Goal: Task Accomplishment & Management: Manage account settings

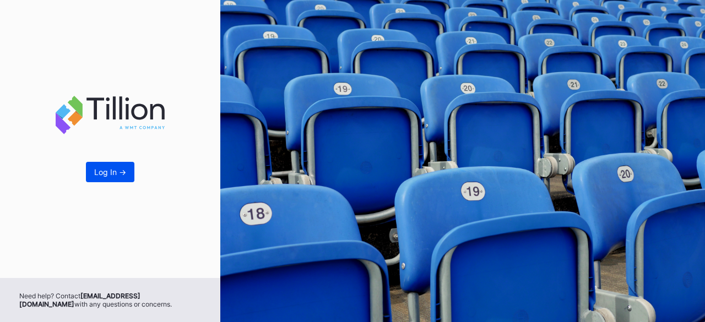
click at [126, 180] on button "Log In ->" at bounding box center [110, 172] width 48 height 20
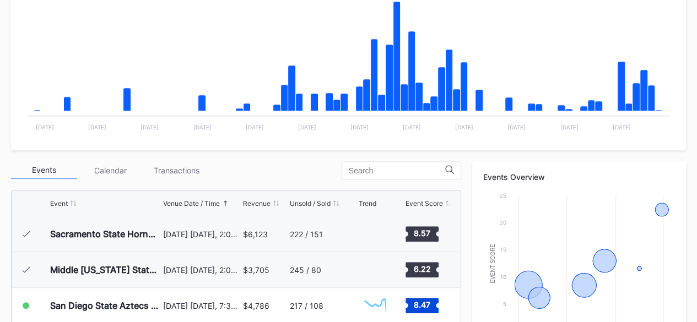
scroll to position [239, 0]
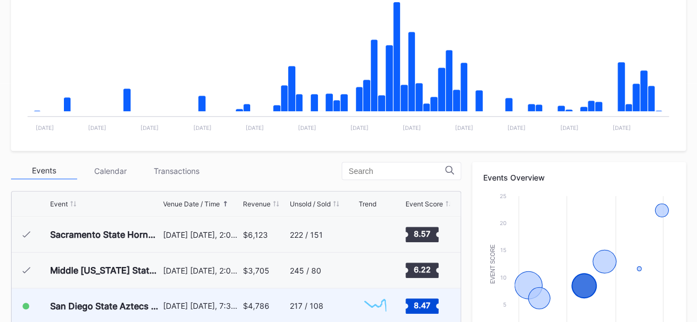
click at [201, 297] on div "[DATE] [DATE], 7:30PM" at bounding box center [201, 306] width 77 height 35
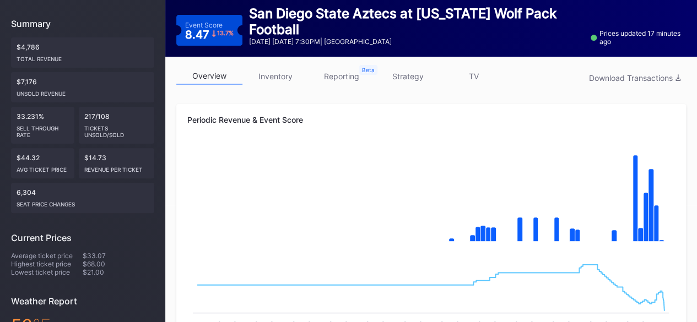
scroll to position [116, 0]
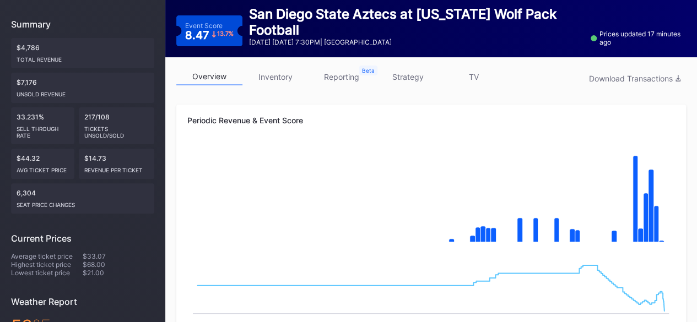
click at [284, 79] on link "inventory" at bounding box center [275, 76] width 66 height 17
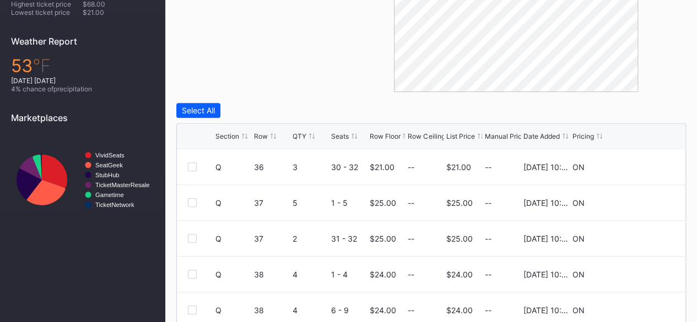
scroll to position [386, 0]
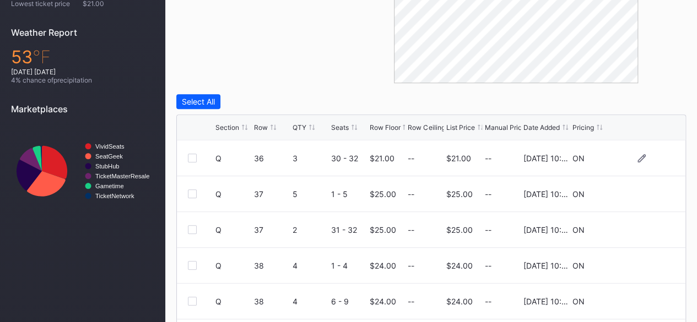
click at [627, 157] on div at bounding box center [641, 158] width 66 height 8
click at [637, 158] on icon at bounding box center [641, 158] width 8 height 8
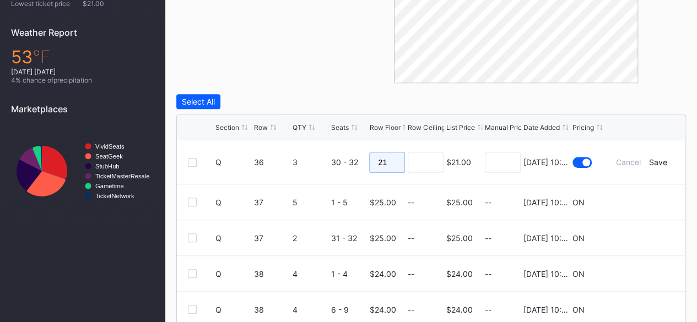
click at [400, 160] on input "21" at bounding box center [387, 162] width 36 height 21
type input "2"
type input "19"
click at [410, 163] on input at bounding box center [426, 162] width 36 height 21
click at [649, 164] on div "Save" at bounding box center [658, 162] width 18 height 9
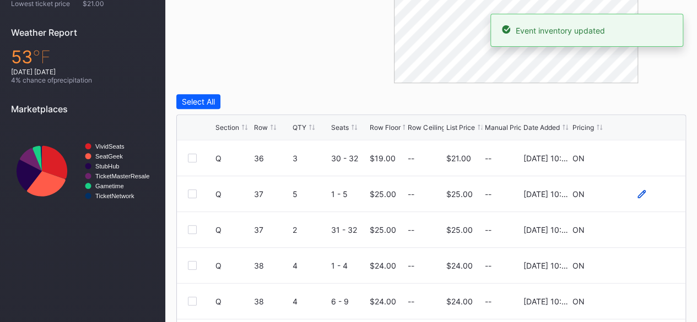
click at [637, 194] on icon at bounding box center [641, 194] width 8 height 8
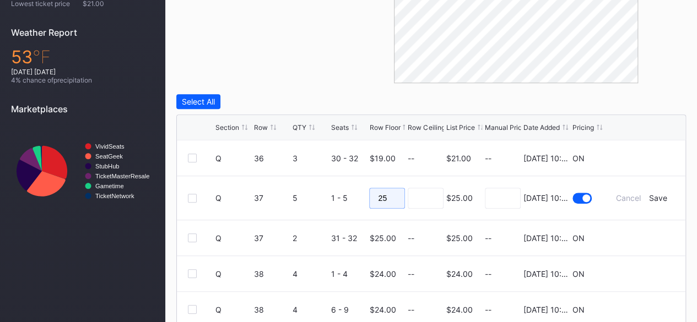
click at [384, 199] on input "25" at bounding box center [387, 198] width 36 height 21
type input "2"
type input "20"
click at [411, 195] on input at bounding box center [426, 198] width 36 height 21
click at [655, 196] on div "Save" at bounding box center [658, 197] width 18 height 9
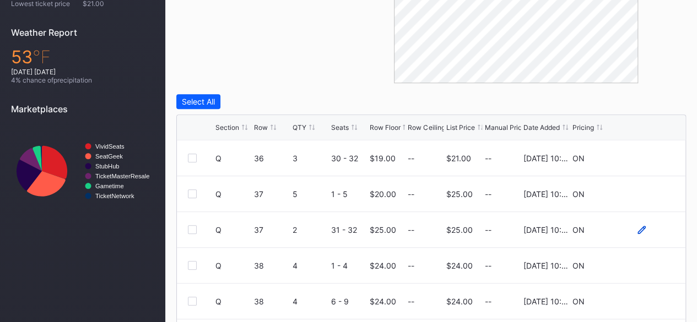
click at [637, 227] on icon at bounding box center [641, 230] width 8 height 8
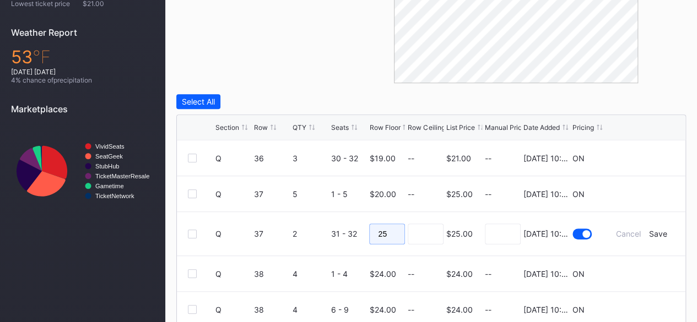
drag, startPoint x: 389, startPoint y: 236, endPoint x: 352, endPoint y: 230, distance: 37.5
click at [352, 230] on form "Q 37 2 31 - 32 25 $25.00 8/20/2025 10:19AM Cancel Save" at bounding box center [444, 234] width 459 height 44
type input "19"
click at [419, 232] on input at bounding box center [426, 234] width 36 height 21
click at [654, 234] on div "Save" at bounding box center [658, 233] width 18 height 9
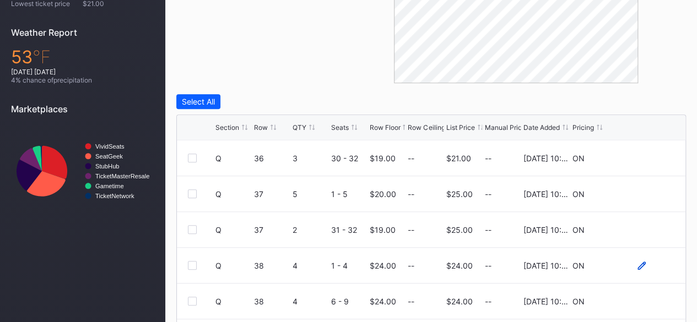
click at [637, 265] on icon at bounding box center [641, 265] width 8 height 8
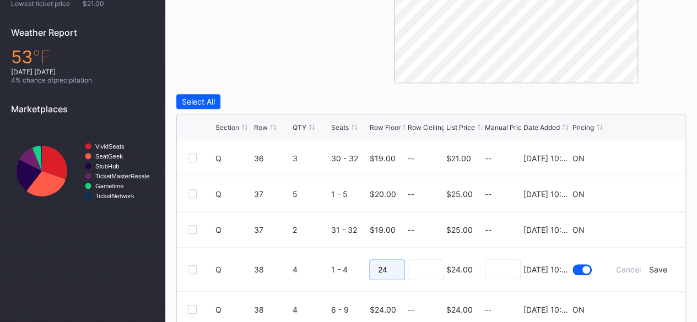
click at [397, 267] on input "24" at bounding box center [387, 269] width 36 height 21
type input "2"
type input "19"
click at [416, 277] on input at bounding box center [426, 269] width 36 height 21
click at [653, 269] on div "Save" at bounding box center [658, 269] width 18 height 9
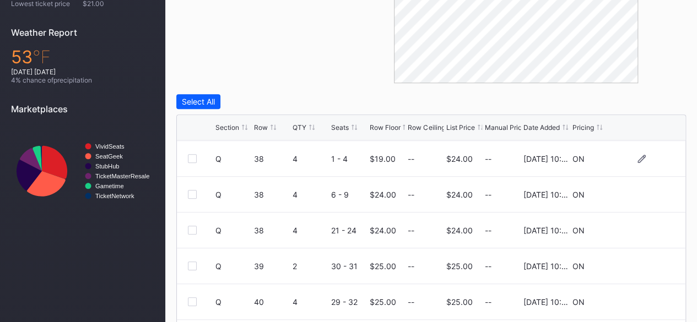
scroll to position [491, 0]
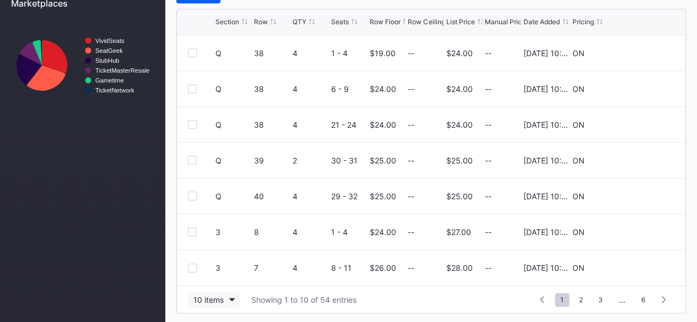
click at [229, 293] on button "10 items" at bounding box center [214, 299] width 52 height 15
click at [225, 274] on div "200 items" at bounding box center [214, 270] width 36 height 9
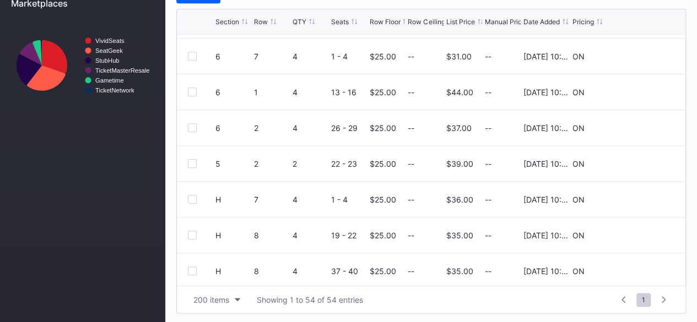
scroll to position [1092, 0]
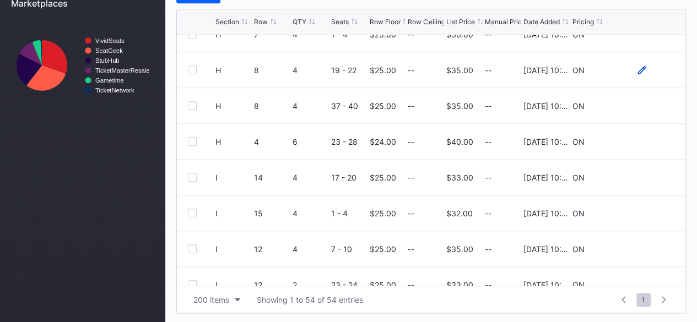
click at [637, 69] on icon at bounding box center [641, 70] width 8 height 8
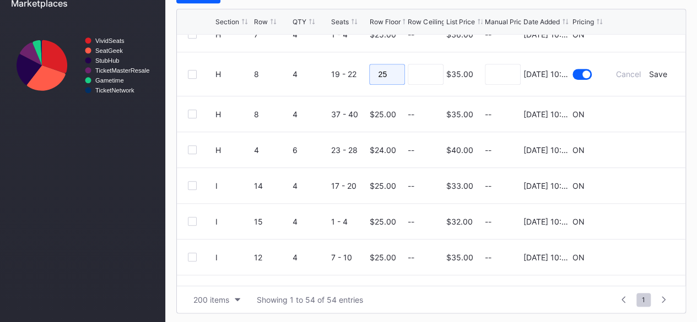
click at [386, 74] on input "25" at bounding box center [387, 74] width 36 height 21
type input "20"
click at [410, 68] on input at bounding box center [426, 74] width 36 height 21
click at [656, 72] on div "Save" at bounding box center [658, 73] width 18 height 9
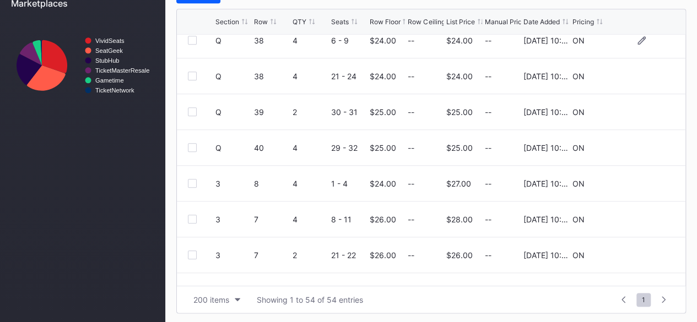
scroll to position [156, 0]
click at [637, 143] on icon at bounding box center [641, 146] width 8 height 8
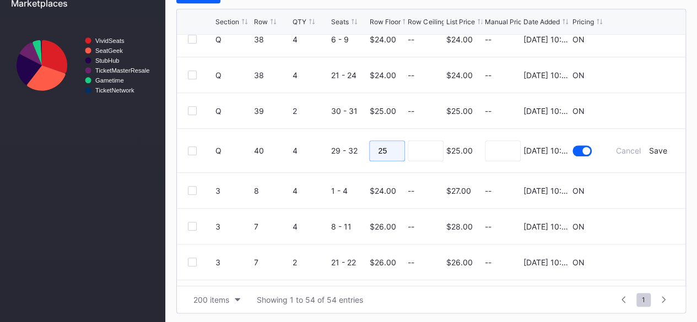
click at [400, 148] on input "25" at bounding box center [387, 150] width 36 height 21
type input "20"
click at [409, 148] on input at bounding box center [426, 150] width 36 height 21
click at [655, 148] on div "Save" at bounding box center [658, 150] width 18 height 9
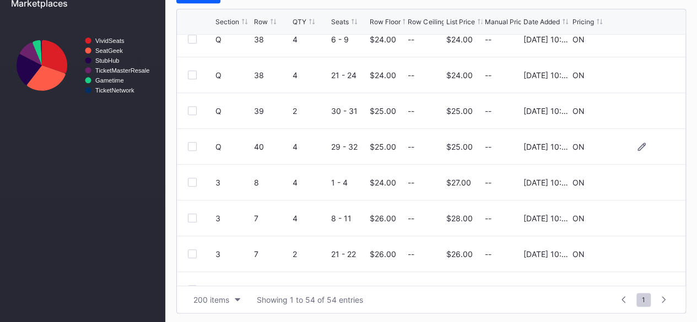
click at [655, 148] on div at bounding box center [641, 147] width 66 height 8
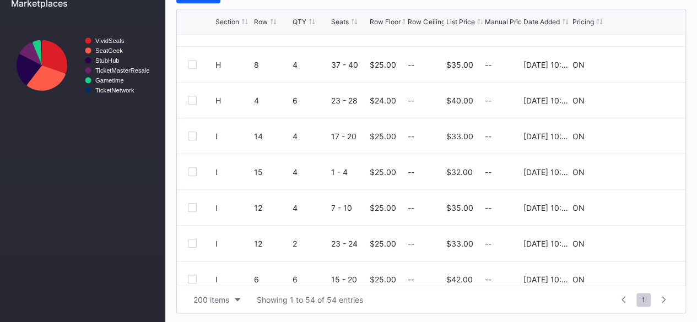
scroll to position [1134, 0]
click at [637, 133] on icon at bounding box center [641, 136] width 8 height 8
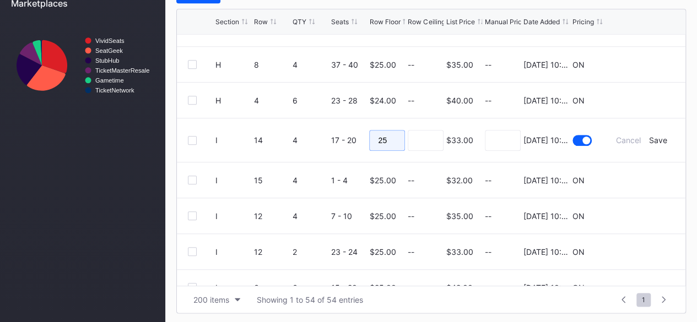
click at [386, 138] on input "25" at bounding box center [387, 140] width 36 height 21
type input "2"
type input "19"
click at [649, 138] on div "Save" at bounding box center [658, 140] width 18 height 9
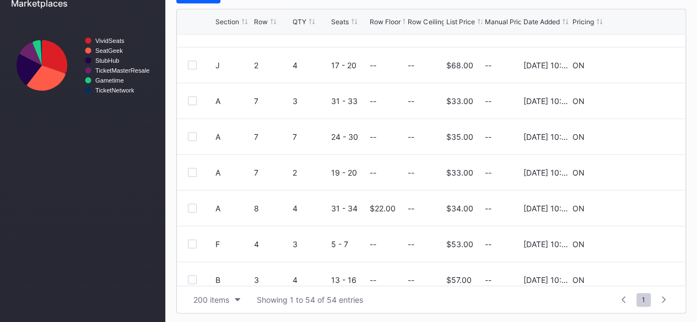
scroll to position [1456, 0]
click at [637, 205] on icon at bounding box center [641, 208] width 8 height 8
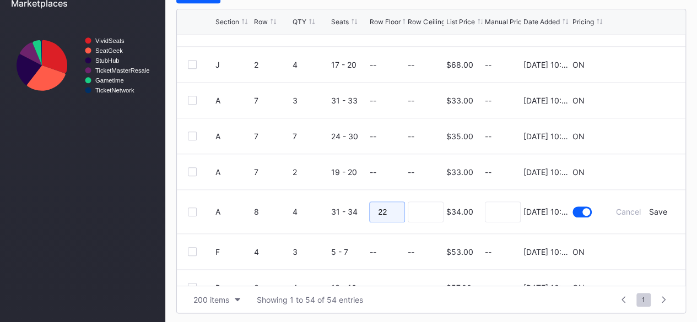
drag, startPoint x: 391, startPoint y: 210, endPoint x: 307, endPoint y: 193, distance: 85.3
click at [307, 193] on form "A 8 4 31 - 34 22 $34.00 8/20/2025 10:19AM Cancel Save" at bounding box center [444, 212] width 459 height 44
click at [652, 212] on div "Save" at bounding box center [658, 211] width 18 height 9
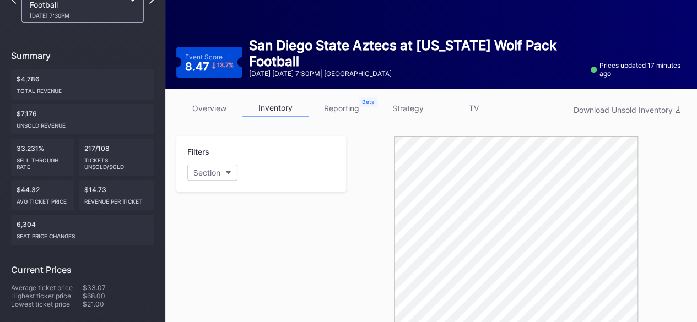
scroll to position [0, 0]
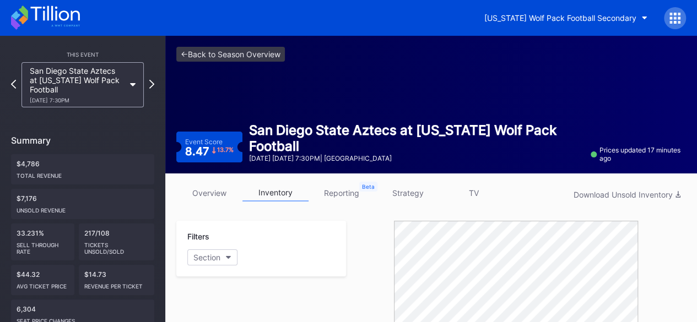
click at [413, 196] on link "strategy" at bounding box center [408, 193] width 66 height 17
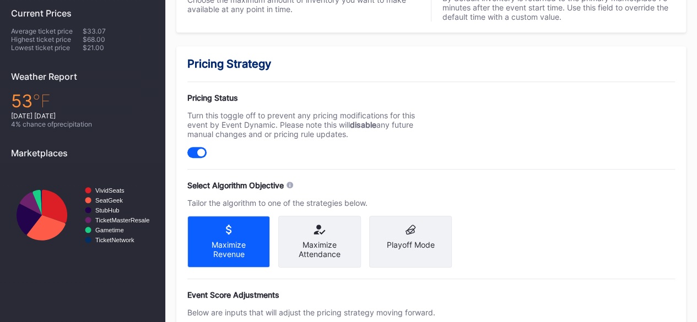
scroll to position [342, 0]
click at [342, 231] on div "Maximize Attendance" at bounding box center [319, 241] width 83 height 52
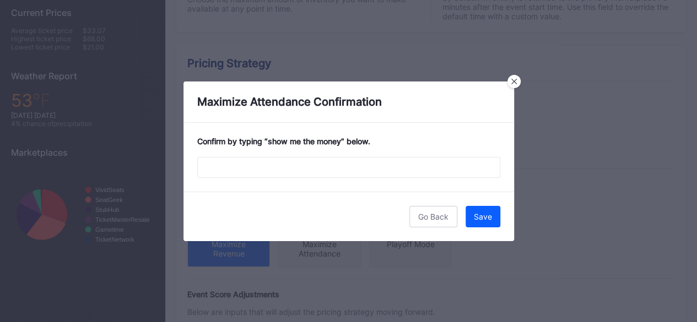
click at [360, 156] on div "Confirm by typing “ show me the money ” below." at bounding box center [348, 157] width 331 height 69
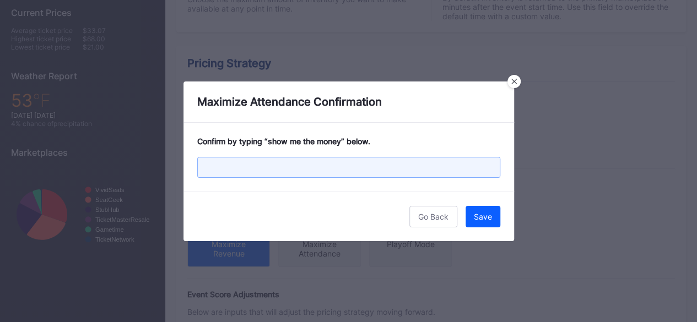
drag, startPoint x: 360, startPoint y: 165, endPoint x: 349, endPoint y: 176, distance: 15.6
click at [349, 176] on input "text" at bounding box center [348, 167] width 303 height 21
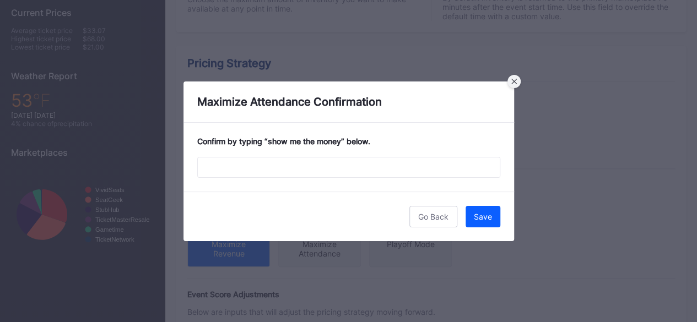
click at [517, 80] on div at bounding box center [513, 81] width 13 height 13
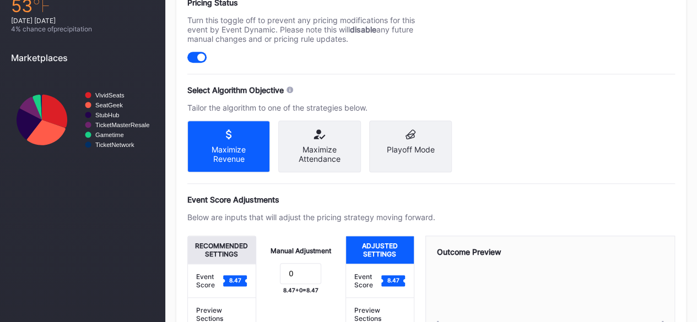
scroll to position [438, 0]
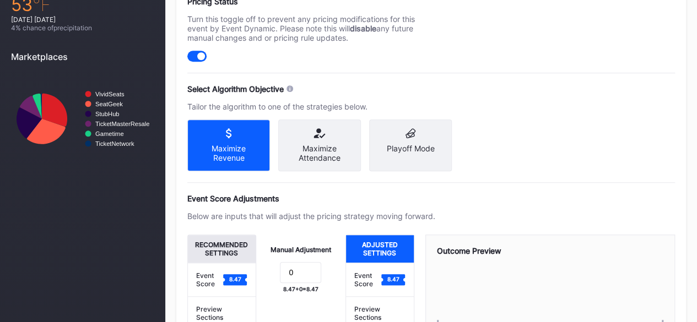
click at [321, 149] on div "Maximize Attendance" at bounding box center [319, 153] width 65 height 19
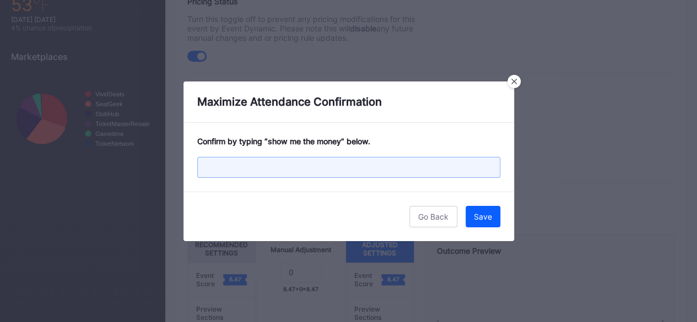
click at [406, 163] on input "text" at bounding box center [348, 167] width 303 height 21
type input "show me the money"
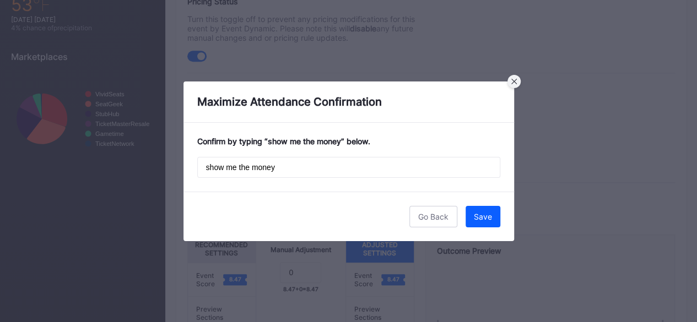
click at [512, 80] on icon at bounding box center [514, 82] width 6 height 6
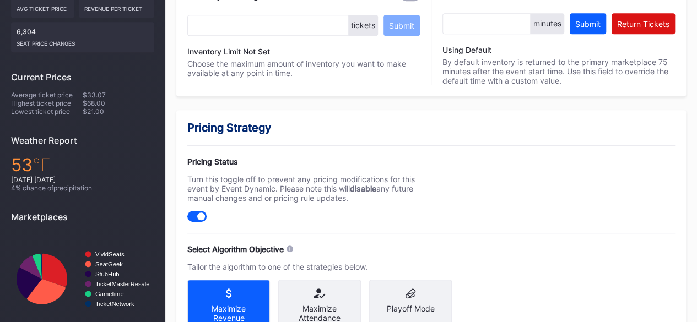
scroll to position [0, 0]
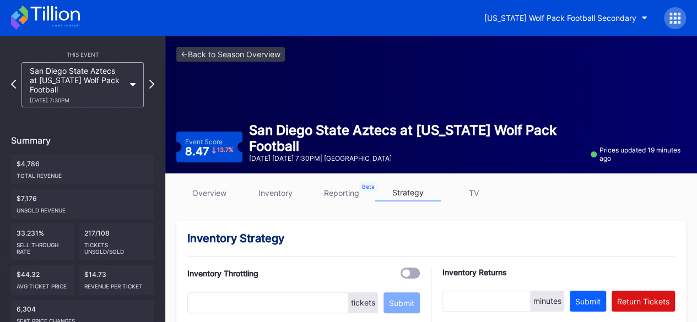
click at [48, 8] on icon at bounding box center [54, 13] width 49 height 15
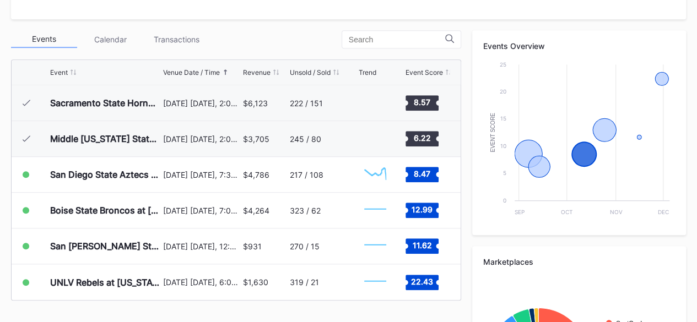
scroll to position [371, 0]
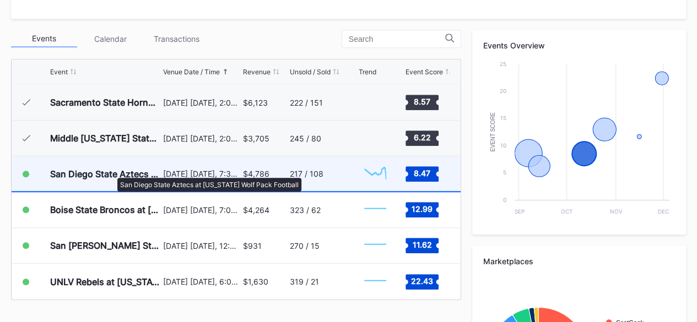
click at [112, 172] on div "San Diego State Aztecs at [US_STATE] Wolf Pack Football" at bounding box center [105, 174] width 110 height 11
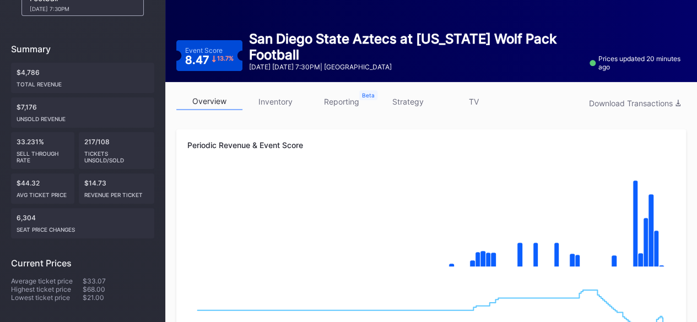
scroll to position [115, 0]
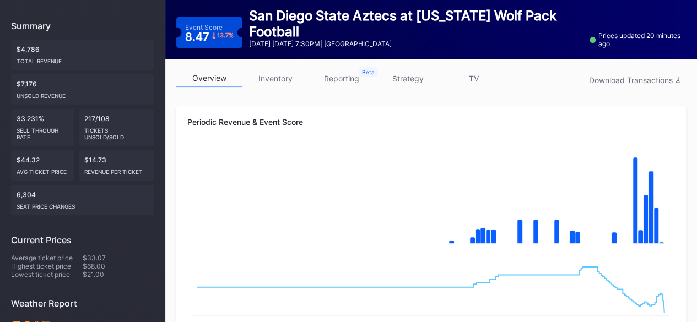
click at [274, 75] on link "inventory" at bounding box center [275, 78] width 66 height 17
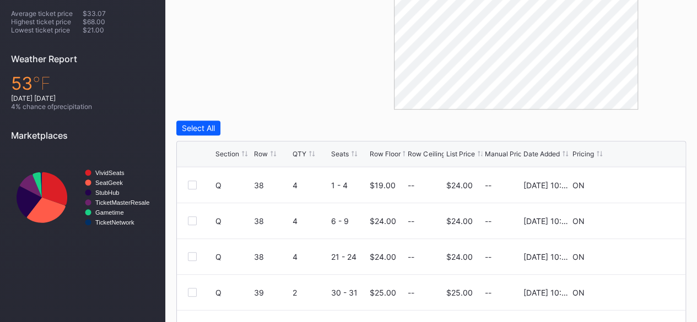
scroll to position [491, 0]
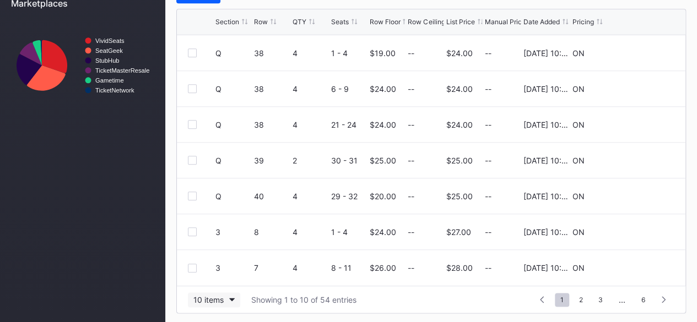
click at [238, 299] on button "10 items" at bounding box center [214, 299] width 52 height 15
click at [225, 268] on div "200 items" at bounding box center [214, 270] width 36 height 9
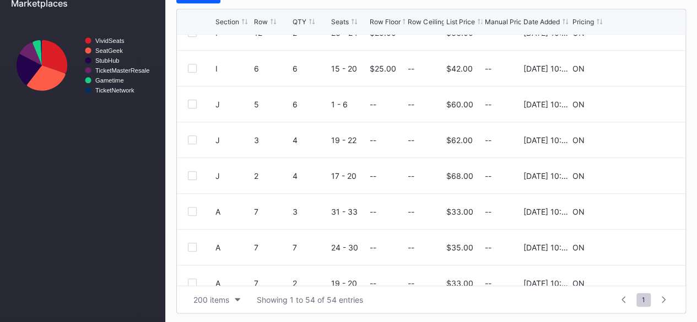
scroll to position [1345, 0]
click at [637, 137] on icon at bounding box center [641, 140] width 8 height 8
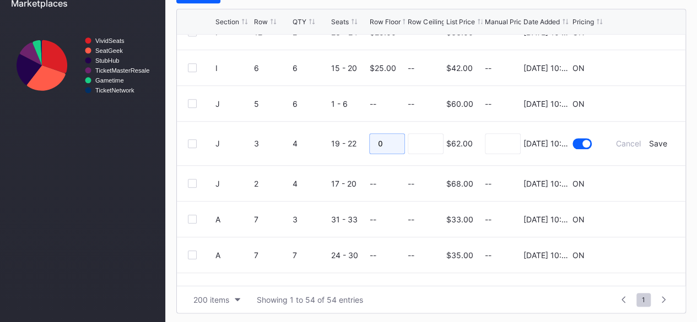
drag, startPoint x: 391, startPoint y: 143, endPoint x: 344, endPoint y: 141, distance: 46.9
click at [344, 141] on form "J 3 4 19 - 22 0 $62.00 8/20/2025 10:19AM Cancel Save" at bounding box center [444, 144] width 459 height 44
type input "25"
click at [423, 140] on input at bounding box center [426, 143] width 36 height 21
click at [655, 140] on div "Save" at bounding box center [658, 143] width 18 height 9
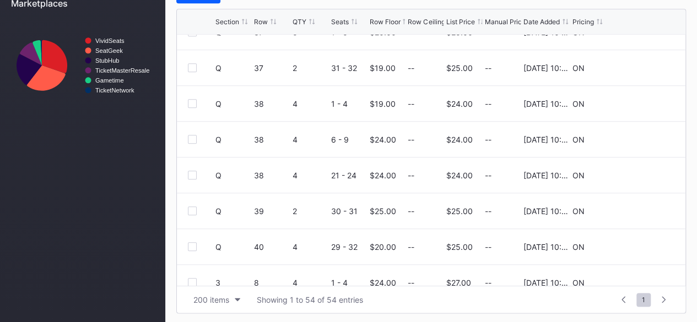
scroll to position [0, 0]
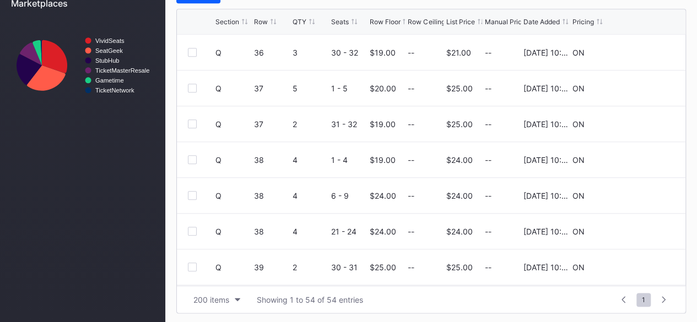
click at [581, 20] on div "Pricing" at bounding box center [582, 22] width 21 height 8
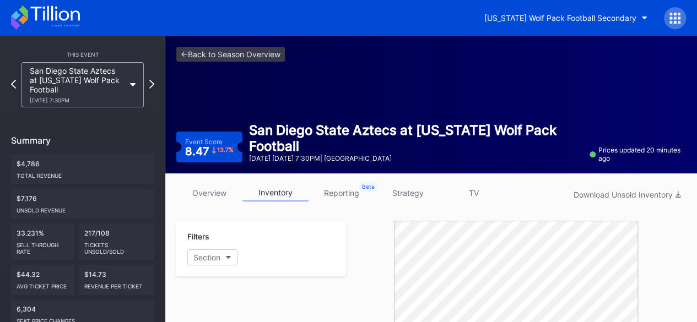
click at [28, 8] on icon at bounding box center [45, 18] width 69 height 24
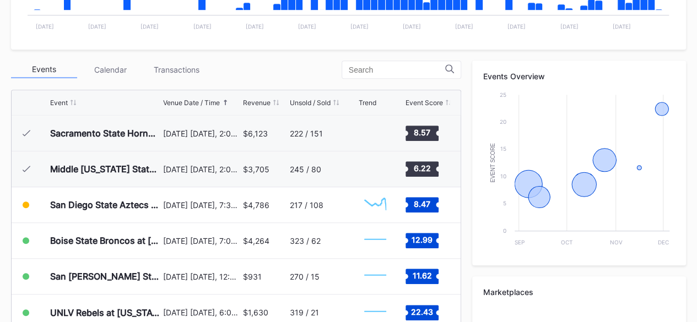
scroll to position [431, 0]
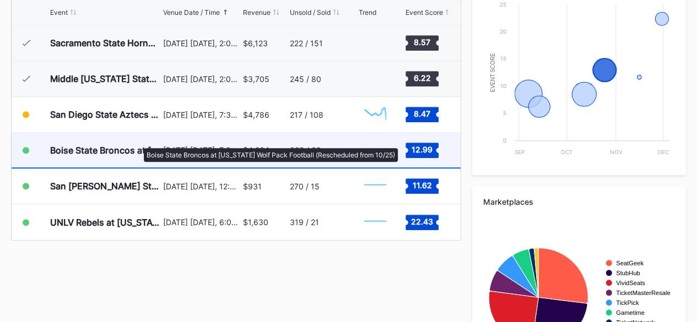
click at [138, 145] on div "Boise State Broncos at [US_STATE] Wolf Pack Football (Rescheduled from 10/25)" at bounding box center [105, 150] width 110 height 11
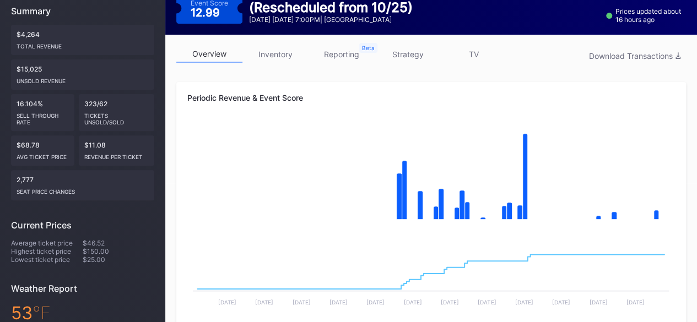
scroll to position [136, 0]
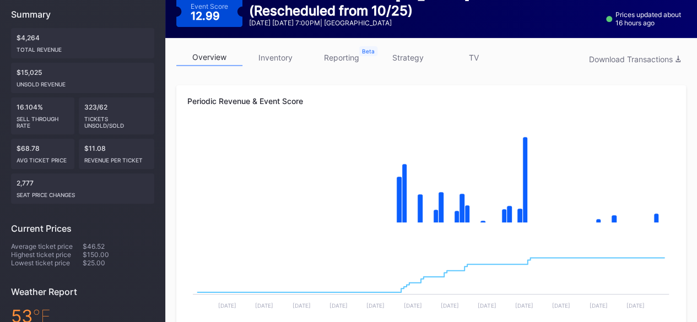
click at [281, 68] on div "overview inventory reporting strategy TV Download Transactions" at bounding box center [431, 60] width 510 height 23
click at [278, 61] on link "inventory" at bounding box center [275, 57] width 66 height 17
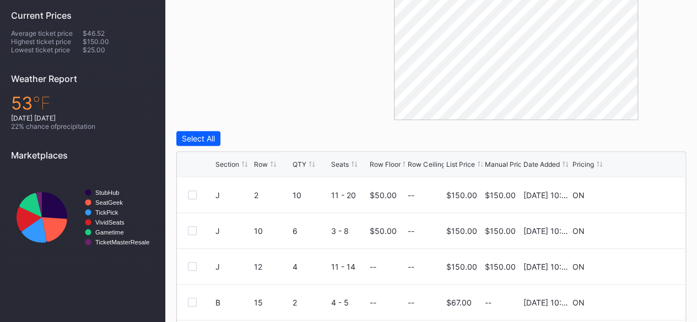
scroll to position [462, 0]
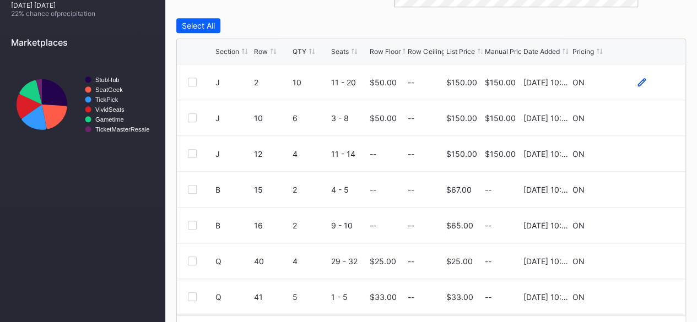
click at [637, 81] on icon at bounding box center [641, 82] width 8 height 8
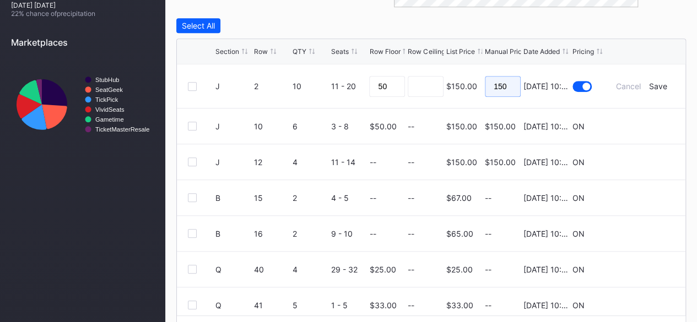
drag, startPoint x: 506, startPoint y: 84, endPoint x: 448, endPoint y: 84, distance: 57.3
click at [448, 84] on form "J 2 10 11 - 20 50 $150.00 150 8/20/2025 10:07AM Cancel Save" at bounding box center [444, 86] width 459 height 44
drag, startPoint x: 502, startPoint y: 84, endPoint x: 455, endPoint y: 90, distance: 47.7
click at [455, 90] on form "J 2 10 11 - 20 50 $150.00 99 8/20/2025 10:07AM Cancel Save" at bounding box center [444, 86] width 459 height 44
type input "65"
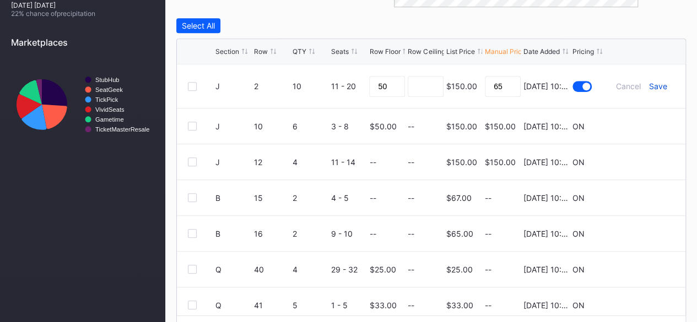
click at [657, 86] on div "Save" at bounding box center [658, 86] width 18 height 9
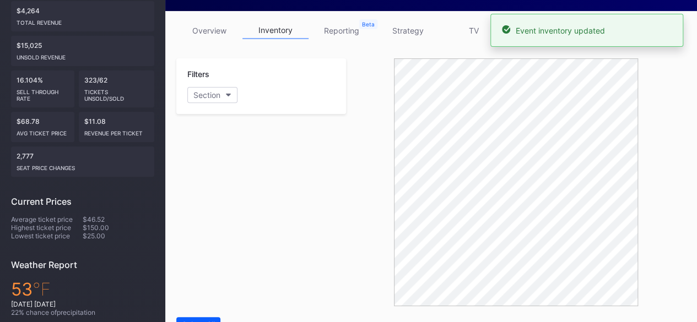
scroll to position [0, 0]
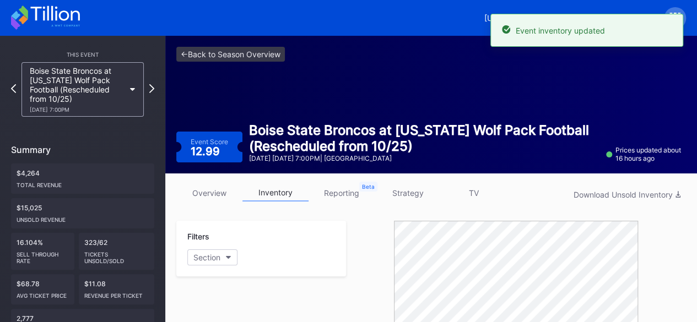
click at [45, 19] on icon at bounding box center [45, 18] width 69 height 24
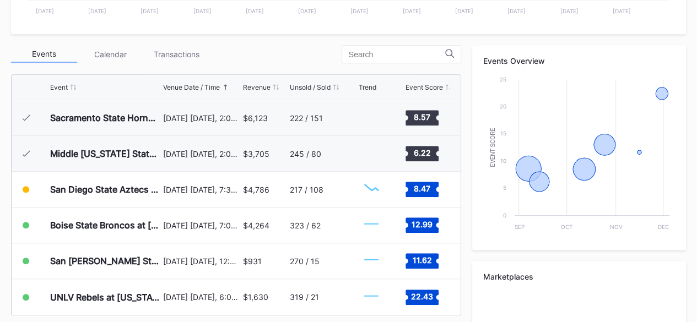
scroll to position [372, 0]
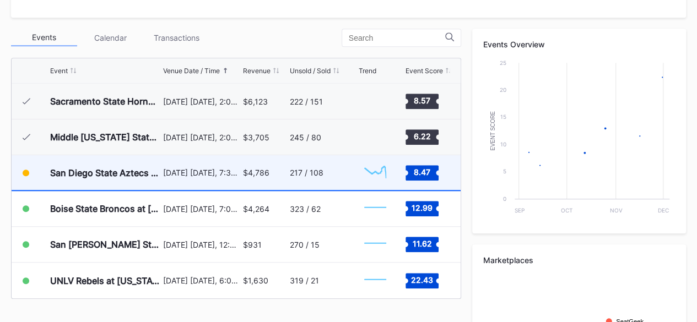
click at [115, 164] on div "San Diego State Aztecs at [US_STATE] Wolf Pack Football" at bounding box center [105, 172] width 110 height 35
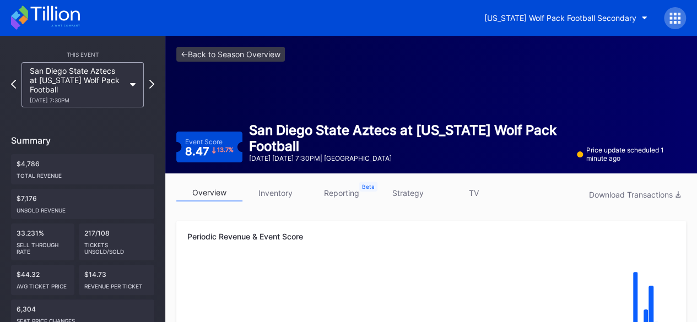
click at [271, 190] on link "inventory" at bounding box center [275, 193] width 66 height 17
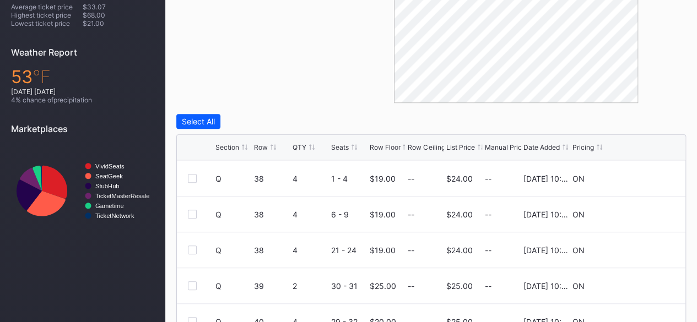
scroll to position [491, 0]
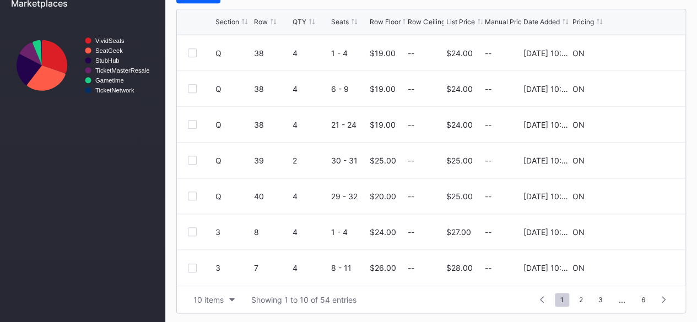
click at [229, 289] on div "10 items Showing 1 to 10 of 54 entries 1 ... -1 0 1 2 3 ... 6" at bounding box center [431, 299] width 508 height 27
click at [229, 298] on icon "button" at bounding box center [232, 299] width 6 height 3
click at [224, 269] on div "200 items" at bounding box center [214, 270] width 36 height 9
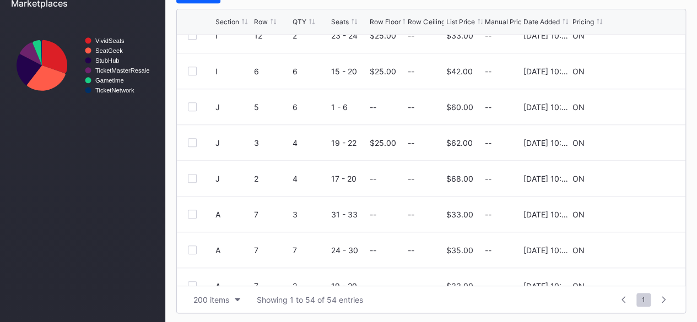
scroll to position [1342, 0]
click at [637, 102] on icon at bounding box center [641, 106] width 8 height 8
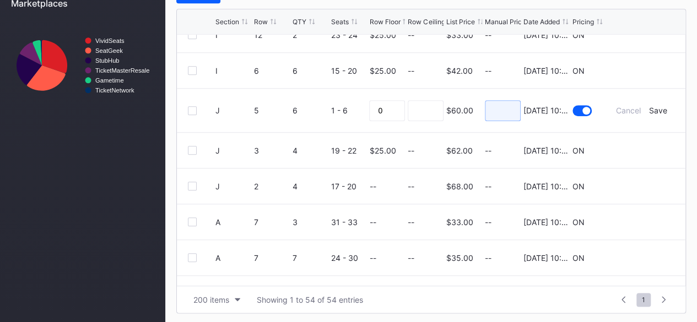
click at [501, 113] on input at bounding box center [503, 110] width 36 height 21
type input "35"
click at [654, 109] on div "Save" at bounding box center [658, 110] width 18 height 9
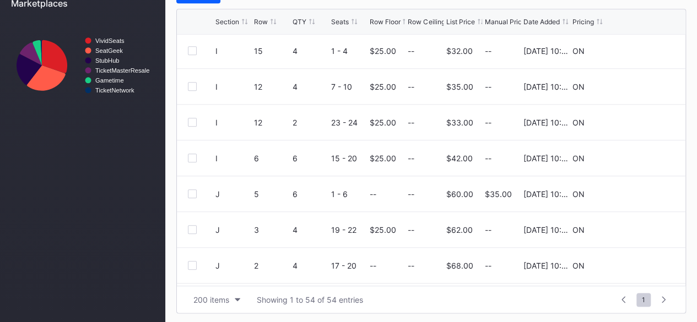
scroll to position [1255, 0]
click at [637, 226] on icon at bounding box center [641, 229] width 8 height 8
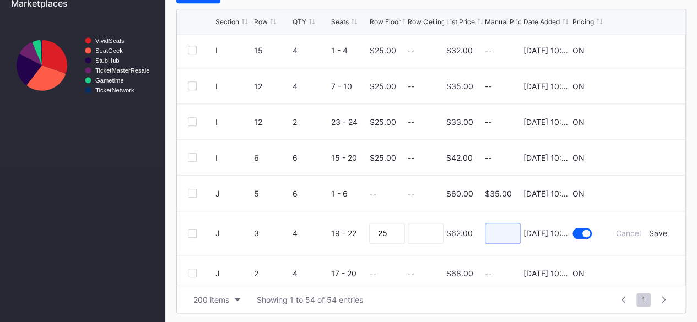
click at [492, 237] on input at bounding box center [503, 233] width 36 height 21
type input "35"
click at [658, 231] on div "Save" at bounding box center [658, 233] width 18 height 9
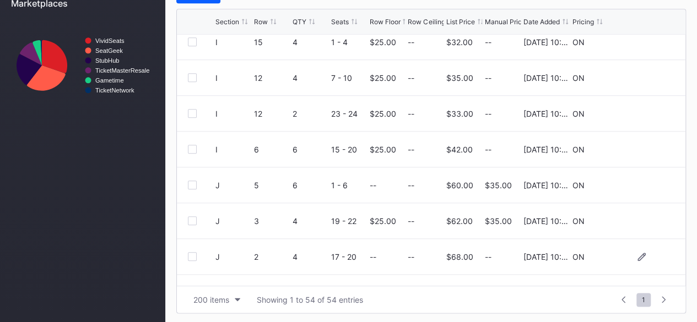
scroll to position [1410, 0]
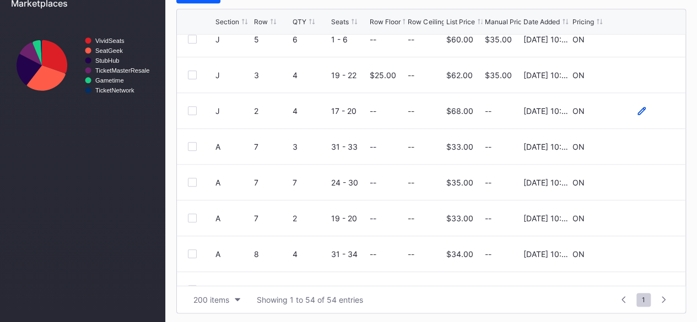
click at [637, 112] on icon at bounding box center [641, 111] width 8 height 8
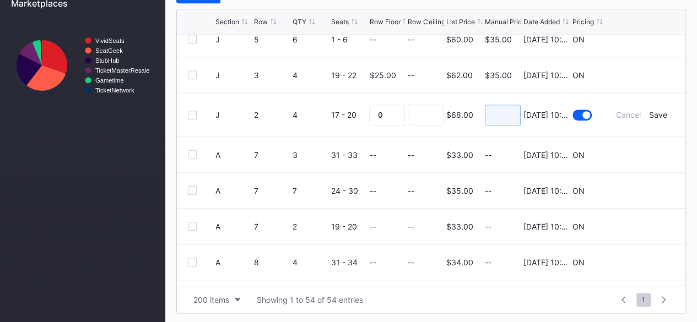
click at [495, 114] on input at bounding box center [503, 115] width 36 height 21
type input "3"
type input "50"
click at [650, 112] on div "Save" at bounding box center [658, 114] width 18 height 9
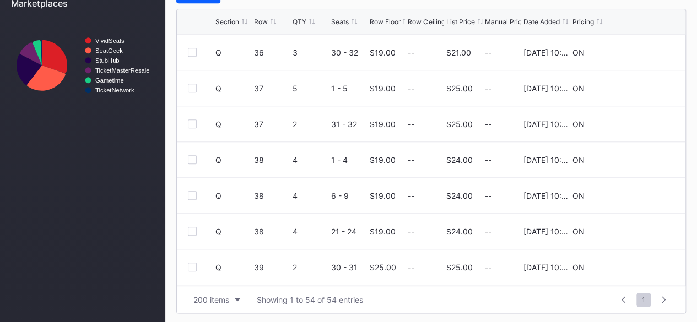
scroll to position [0, 0]
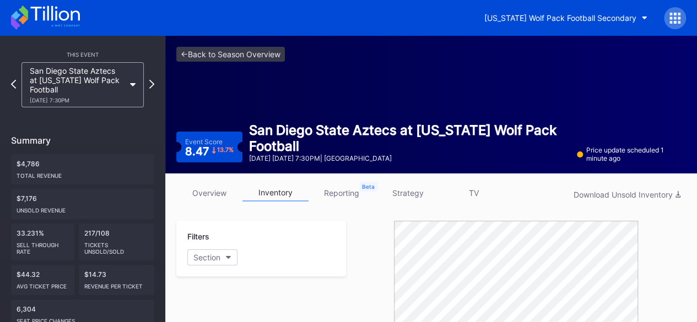
click at [54, 15] on icon at bounding box center [45, 18] width 69 height 24
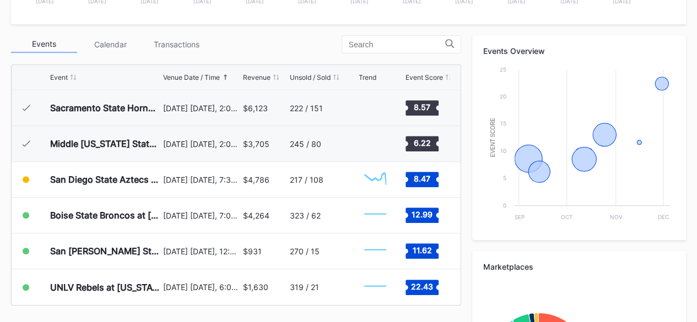
scroll to position [367, 0]
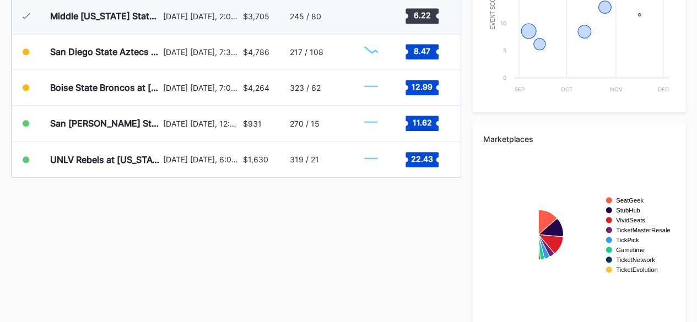
scroll to position [510, 0]
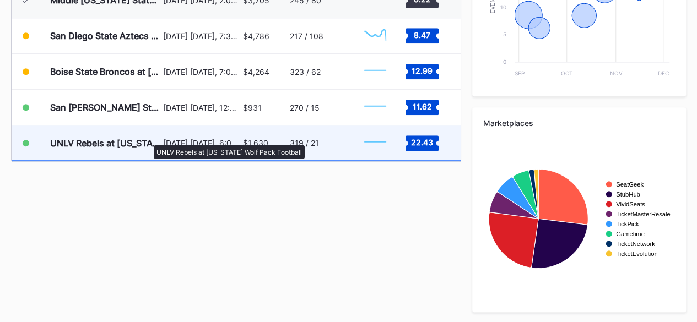
click at [148, 139] on div "UNLV Rebels at [US_STATE] Wolf Pack Football" at bounding box center [105, 143] width 110 height 11
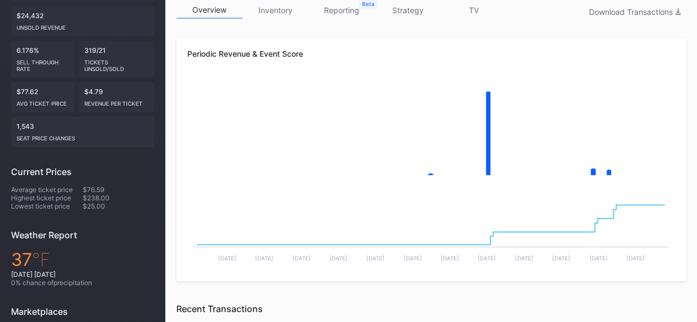
scroll to position [174, 0]
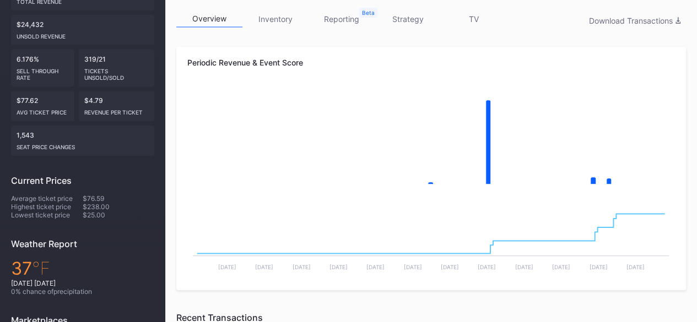
click at [283, 21] on link "inventory" at bounding box center [275, 18] width 66 height 17
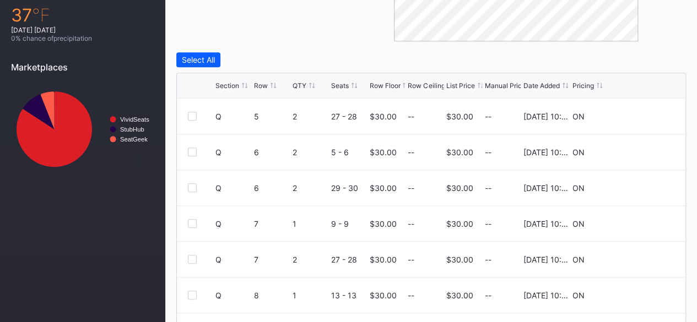
scroll to position [432, 0]
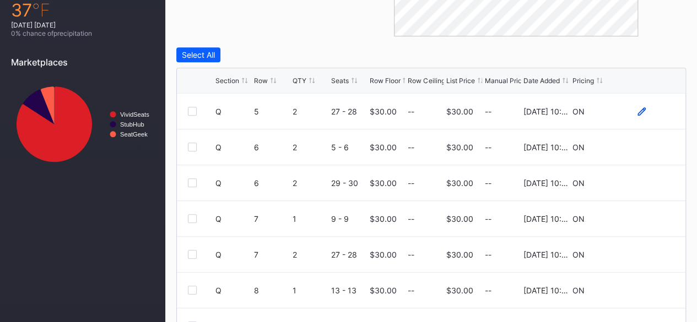
click at [637, 113] on icon at bounding box center [641, 111] width 8 height 8
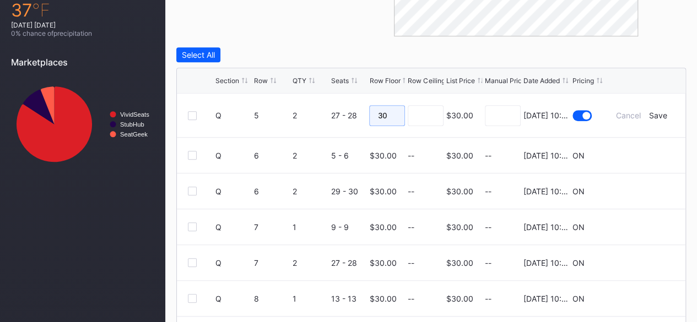
drag, startPoint x: 396, startPoint y: 120, endPoint x: 342, endPoint y: 112, distance: 54.5
click at [342, 112] on form "Q 5 2 27 - 28 30 $30.00 8/20/2025 10:19AM Cancel Save" at bounding box center [444, 116] width 459 height 44
type input "25"
click at [426, 113] on input at bounding box center [426, 115] width 36 height 21
drag, startPoint x: 395, startPoint y: 111, endPoint x: 343, endPoint y: 120, distance: 53.5
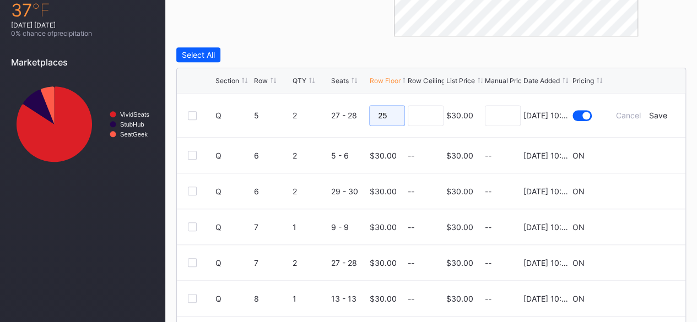
click at [343, 120] on form "Q 5 2 27 - 28 25 $30.00 8/20/2025 10:19AM Cancel Save" at bounding box center [444, 116] width 459 height 44
click at [506, 113] on input at bounding box center [503, 115] width 36 height 21
type input "25"
click at [652, 112] on div "Save" at bounding box center [658, 115] width 18 height 9
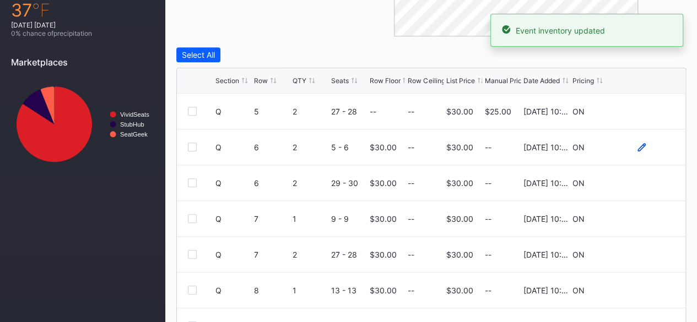
click at [637, 144] on icon at bounding box center [641, 147] width 8 height 8
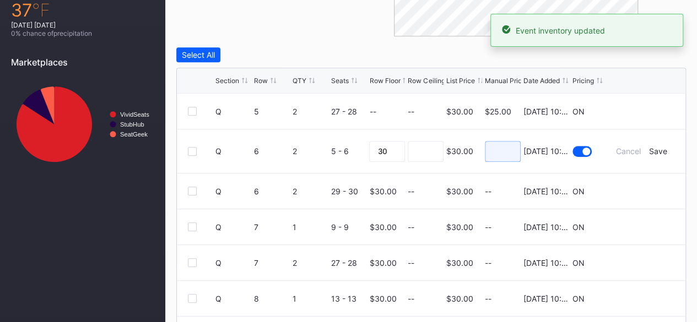
click at [500, 146] on input at bounding box center [503, 151] width 36 height 21
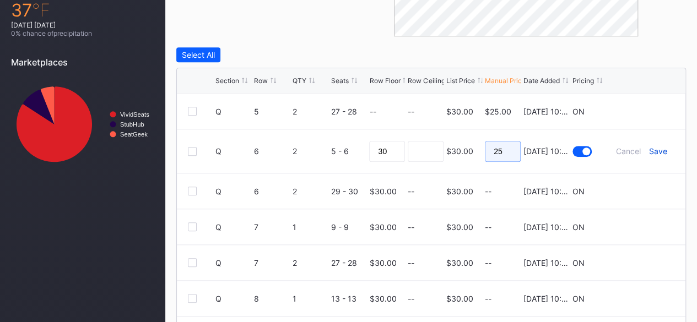
type input "25"
click at [651, 147] on div "Save" at bounding box center [658, 151] width 18 height 9
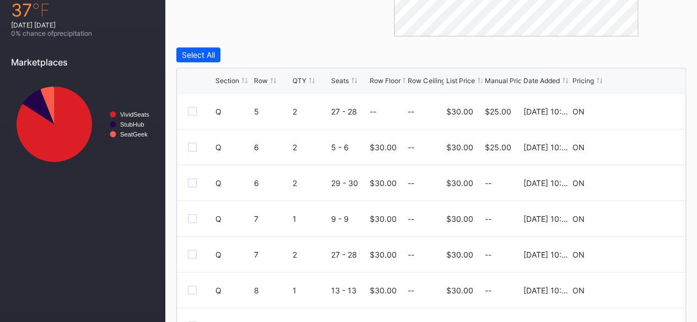
scroll to position [0, 0]
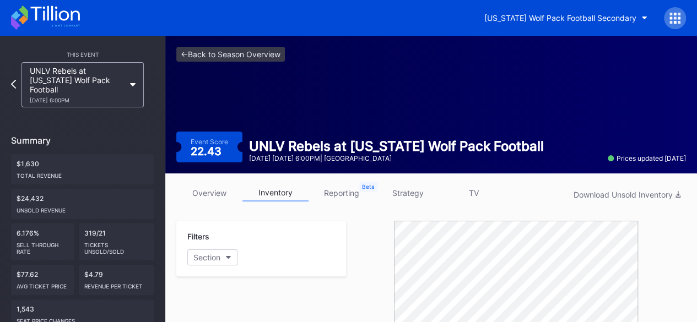
click at [49, 21] on icon at bounding box center [45, 18] width 69 height 24
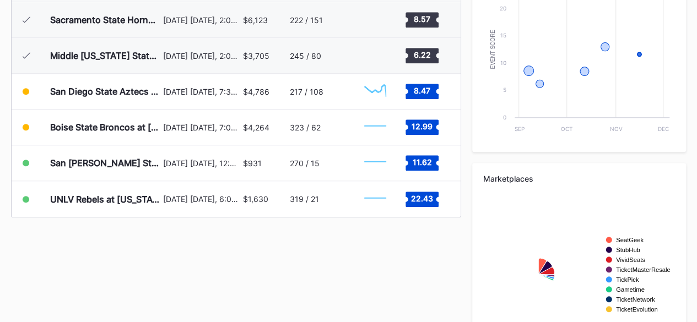
scroll to position [454, 0]
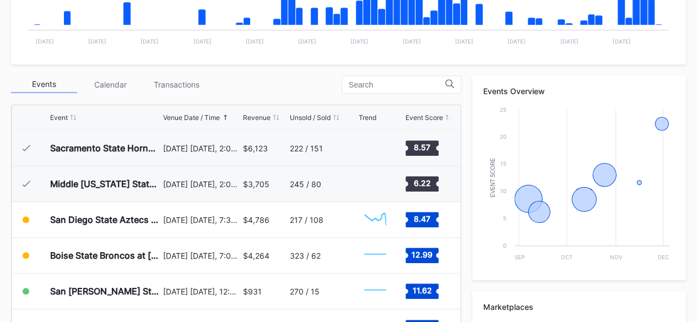
scroll to position [326, 0]
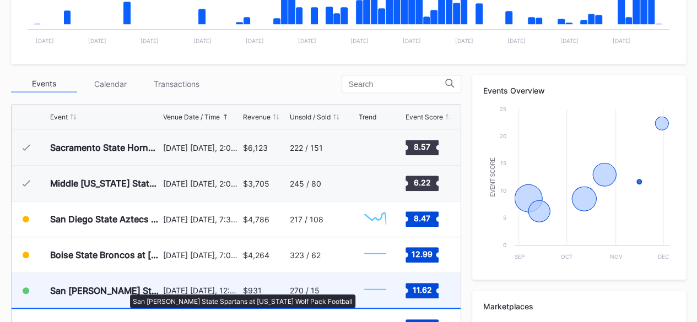
click at [124, 289] on div "San [PERSON_NAME] State Spartans at [US_STATE] Wolf Pack Football" at bounding box center [105, 290] width 110 height 11
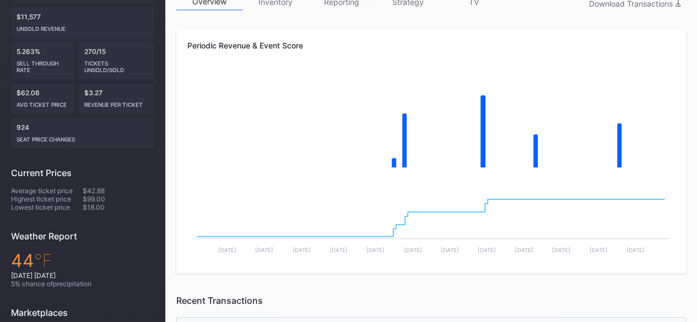
scroll to position [170, 0]
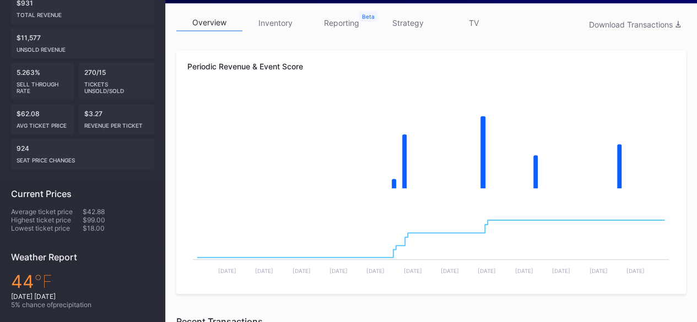
click at [271, 30] on link "inventory" at bounding box center [275, 22] width 66 height 17
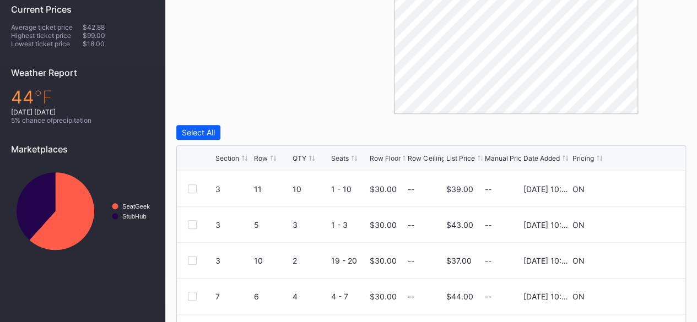
scroll to position [491, 0]
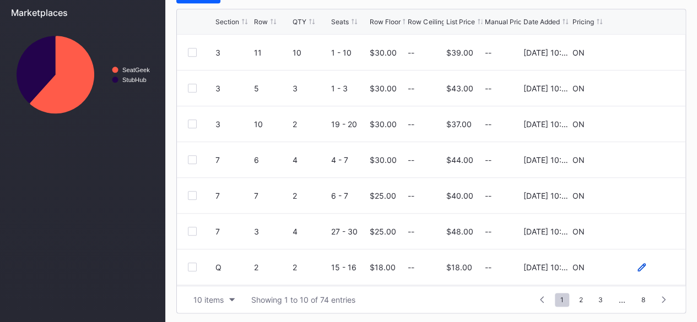
click at [637, 266] on icon at bounding box center [641, 267] width 8 height 8
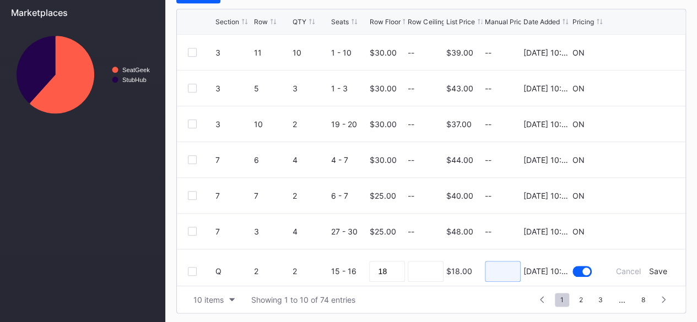
click at [491, 267] on input at bounding box center [503, 271] width 36 height 21
type input "15"
click at [653, 270] on div "Save" at bounding box center [658, 271] width 18 height 9
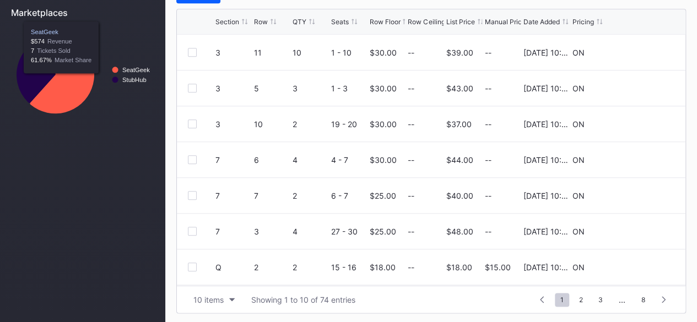
scroll to position [0, 0]
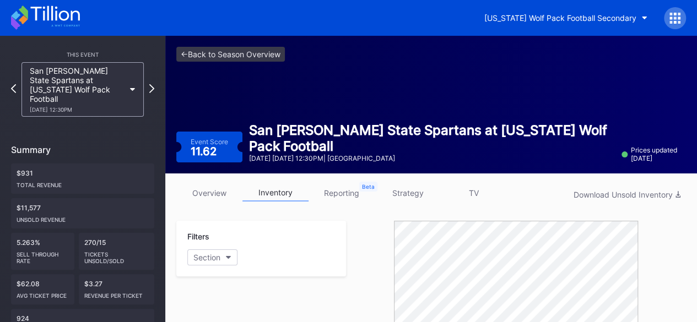
click at [59, 18] on icon at bounding box center [54, 13] width 49 height 15
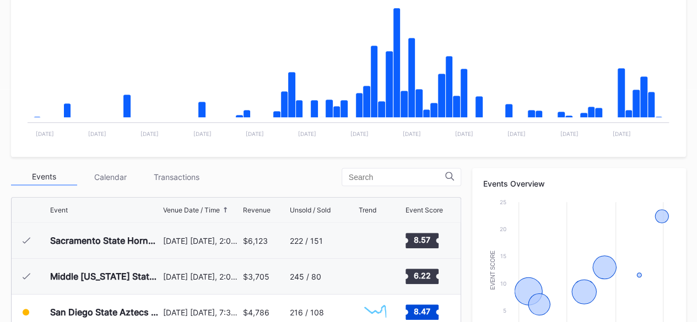
scroll to position [510, 0]
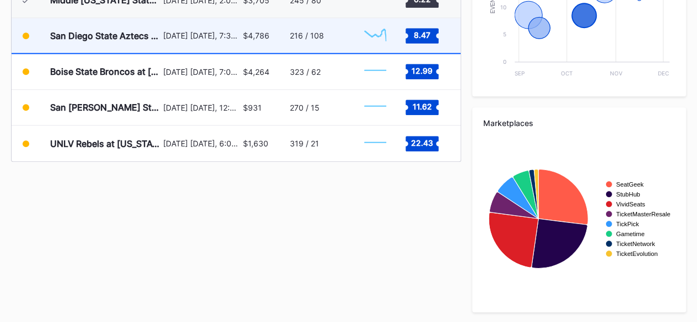
click at [112, 27] on div "San Diego State Aztecs at [US_STATE] Wolf Pack Football" at bounding box center [105, 35] width 110 height 35
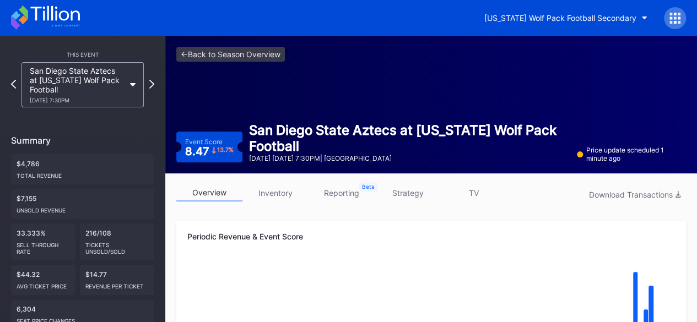
click at [291, 189] on link "inventory" at bounding box center [275, 193] width 66 height 17
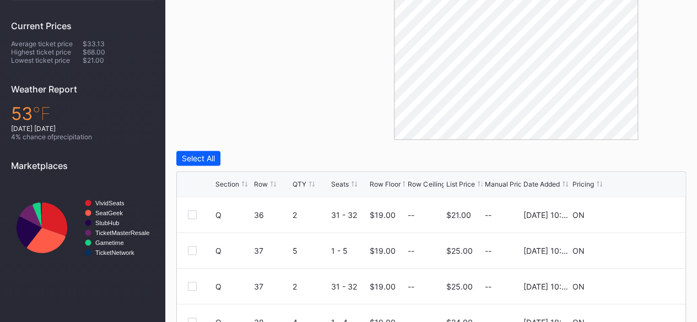
scroll to position [491, 0]
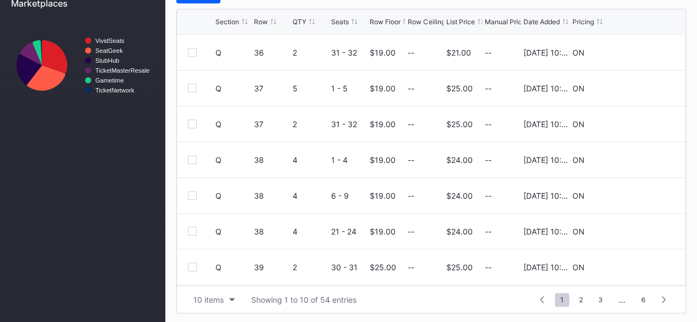
click at [464, 20] on div "List Price" at bounding box center [460, 22] width 29 height 8
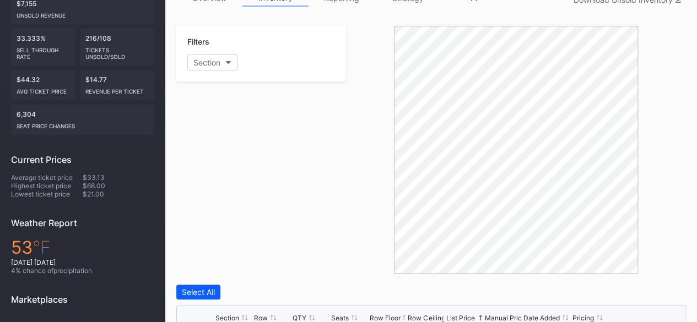
scroll to position [0, 0]
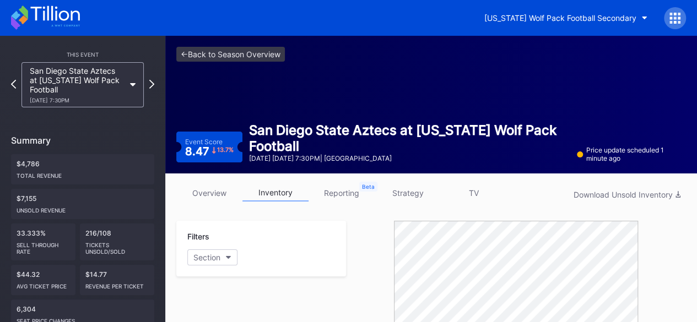
click at [57, 26] on icon at bounding box center [45, 18] width 69 height 24
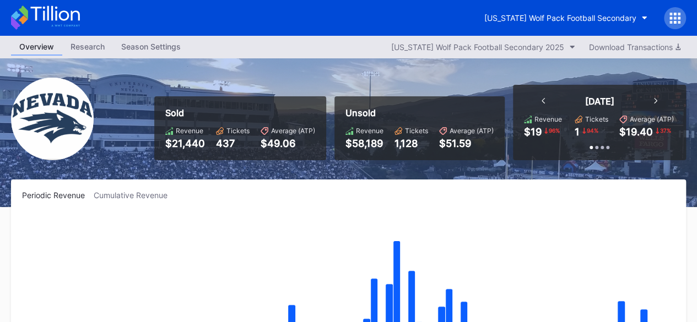
click at [61, 20] on icon at bounding box center [45, 18] width 69 height 24
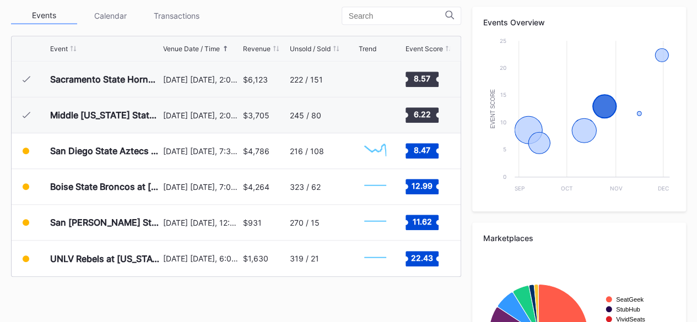
scroll to position [408, 0]
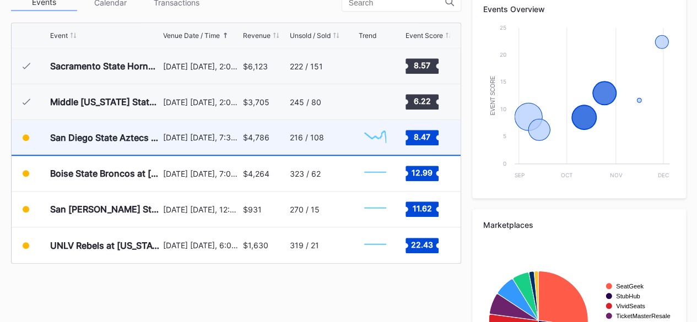
click at [127, 147] on div "San Diego State Aztecs at [US_STATE] Wolf Pack Football" at bounding box center [105, 137] width 110 height 35
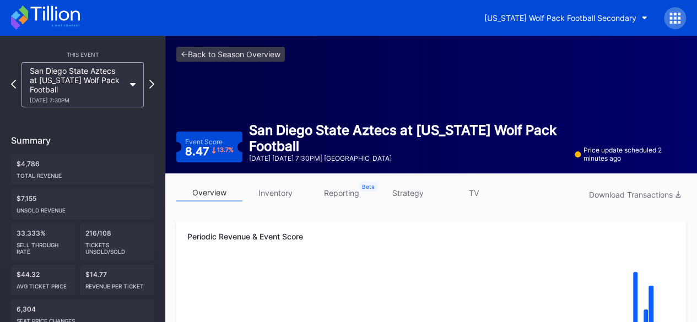
click at [282, 189] on link "inventory" at bounding box center [275, 193] width 66 height 17
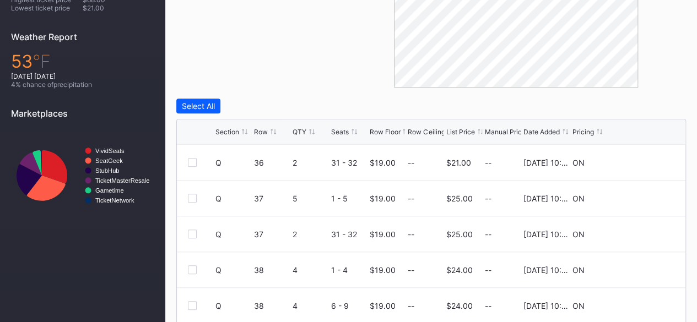
scroll to position [389, 0]
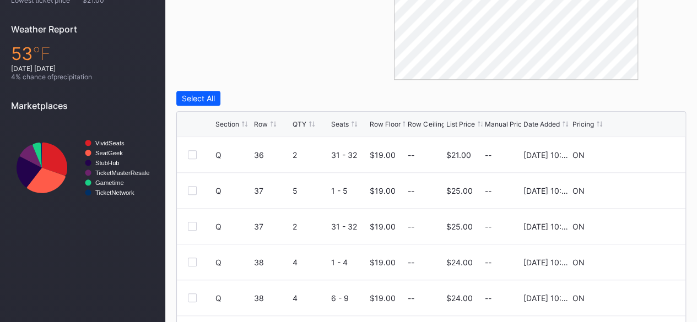
click at [219, 123] on div "Section" at bounding box center [227, 124] width 24 height 8
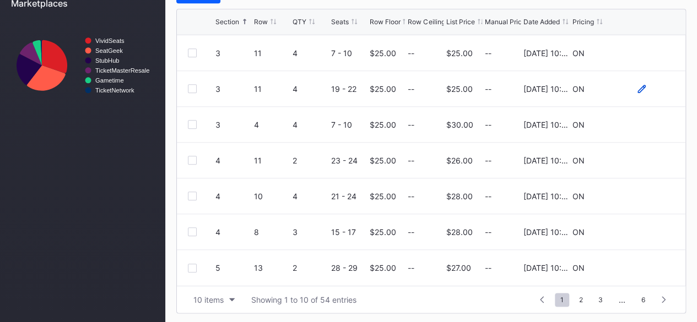
click at [637, 86] on icon at bounding box center [641, 88] width 8 height 8
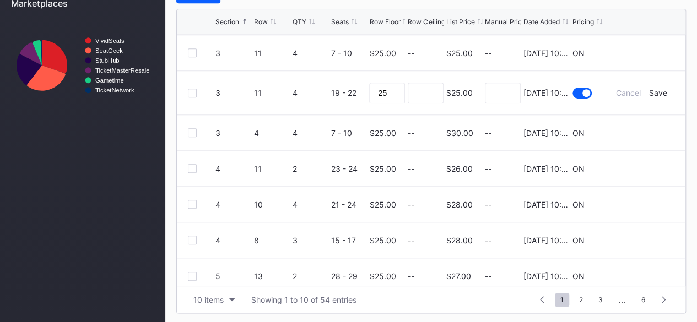
click at [632, 88] on div "Cancel" at bounding box center [628, 92] width 25 height 9
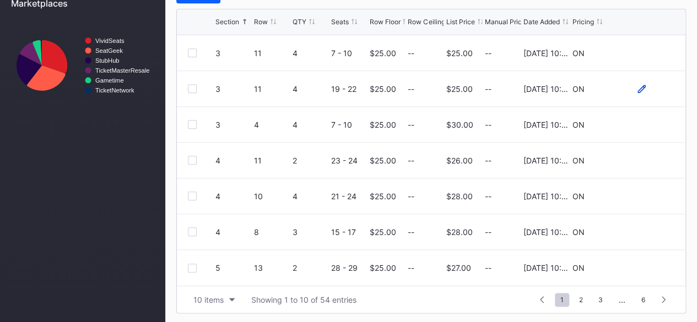
click at [637, 86] on icon at bounding box center [641, 89] width 8 height 8
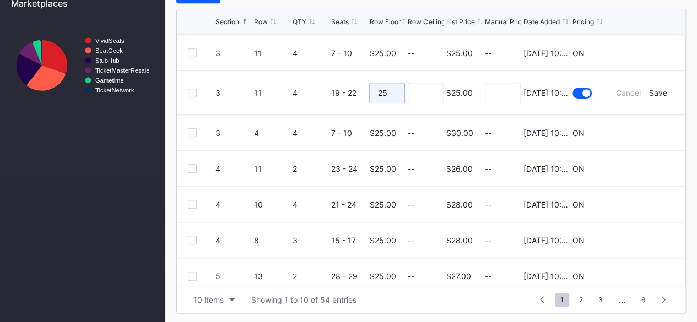
click at [390, 90] on input "25" at bounding box center [387, 93] width 36 height 21
type input "2"
type input "20"
click at [418, 92] on input at bounding box center [426, 93] width 36 height 21
click at [653, 90] on div "Save" at bounding box center [658, 92] width 18 height 9
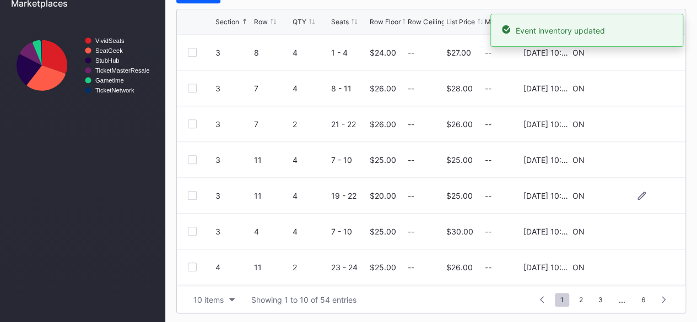
scroll to position [107, 0]
click at [579, 296] on span "2" at bounding box center [580, 300] width 15 height 14
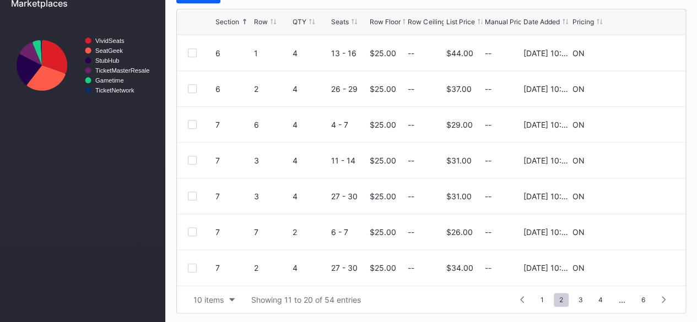
scroll to position [0, 0]
click at [582, 301] on span "3" at bounding box center [580, 300] width 15 height 14
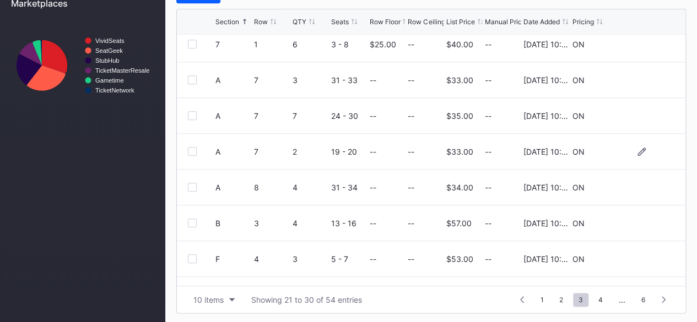
scroll to position [55, 0]
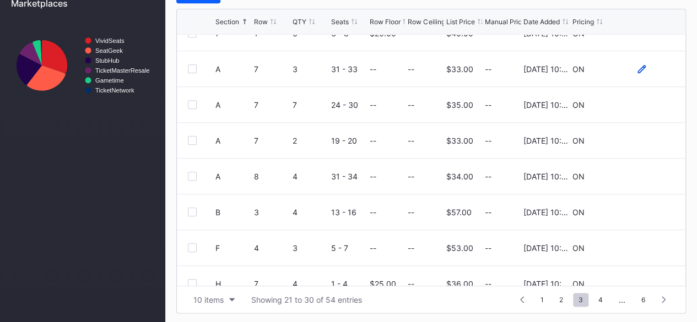
click at [637, 66] on icon at bounding box center [641, 68] width 8 height 8
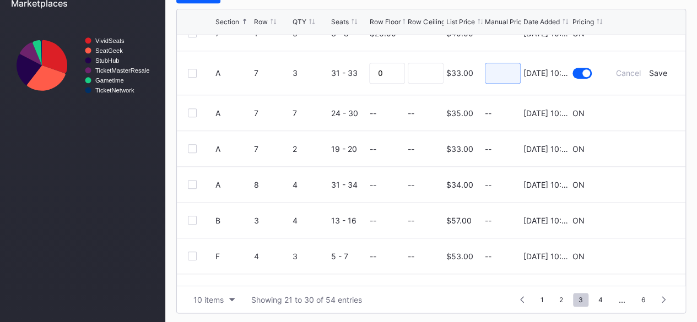
click at [498, 74] on input at bounding box center [503, 73] width 36 height 21
type input "30"
click at [649, 70] on div "Save" at bounding box center [658, 72] width 18 height 9
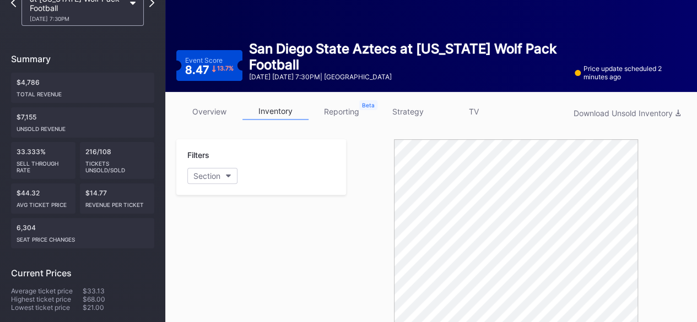
scroll to position [0, 0]
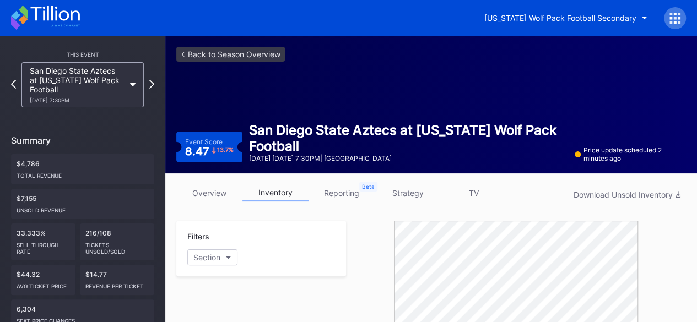
click at [44, 21] on icon at bounding box center [45, 18] width 69 height 24
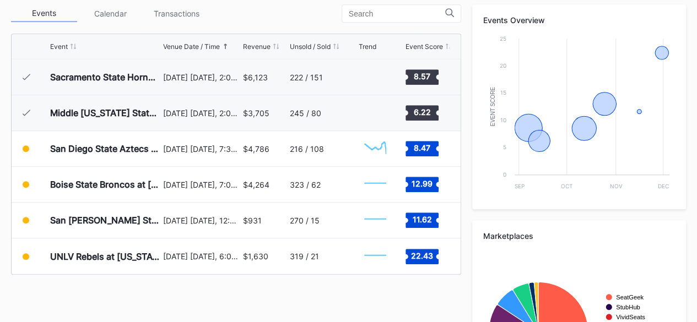
scroll to position [397, 0]
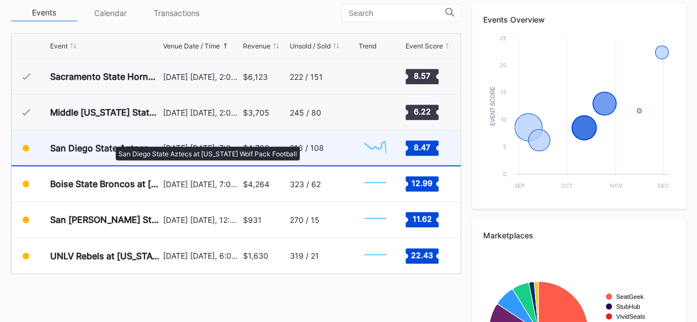
click at [110, 143] on div "San Diego State Aztecs at [US_STATE] Wolf Pack Football" at bounding box center [105, 148] width 110 height 11
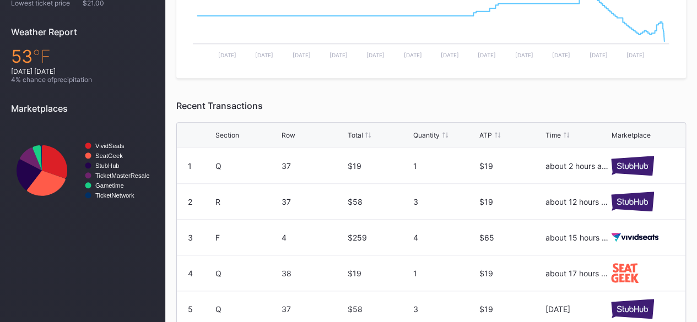
scroll to position [387, 0]
click at [233, 137] on div "Section" at bounding box center [227, 135] width 24 height 8
click at [233, 134] on div "Section" at bounding box center [227, 135] width 24 height 8
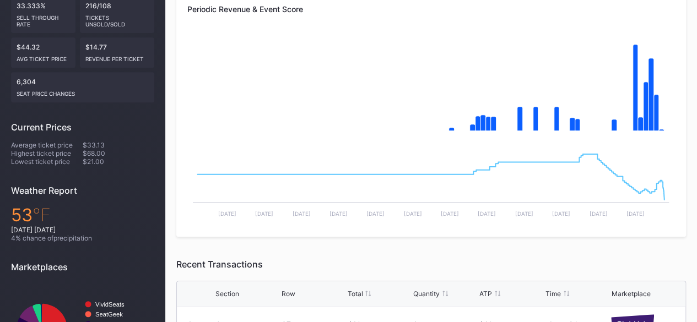
scroll to position [129, 0]
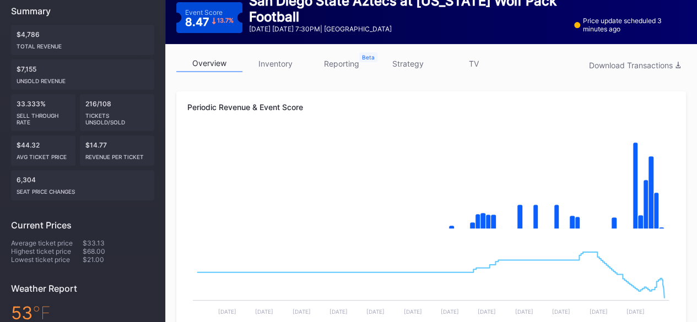
click at [282, 68] on link "inventory" at bounding box center [275, 63] width 66 height 17
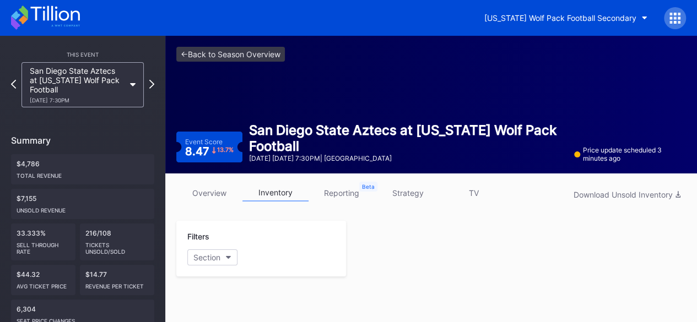
click at [282, 68] on div "<- Back to Season Overview Event Score 8.47 13.7 % San Diego State Aztecs at [U…" at bounding box center [431, 105] width 532 height 138
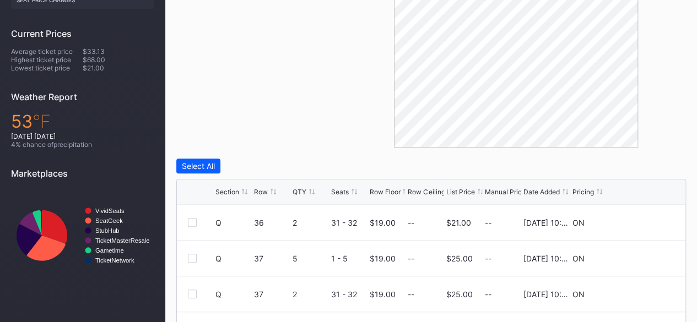
scroll to position [322, 0]
click at [229, 192] on div "Section" at bounding box center [227, 191] width 24 height 8
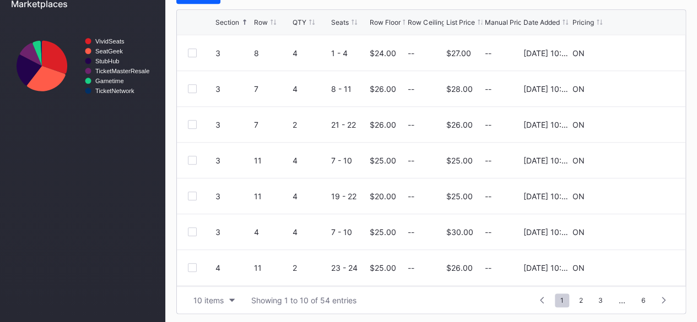
scroll to position [491, 0]
click at [226, 299] on button "10 items" at bounding box center [214, 299] width 52 height 15
click at [221, 261] on div "200 items" at bounding box center [214, 271] width 52 height 20
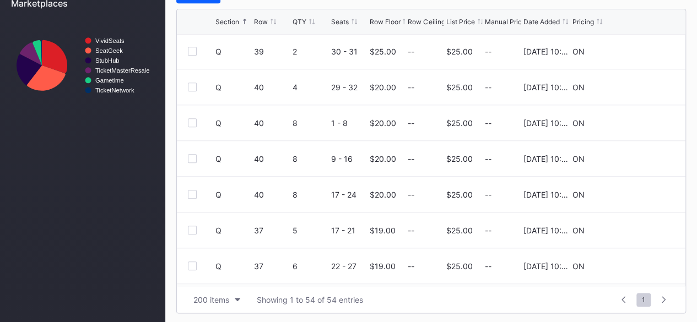
scroll to position [1682, 0]
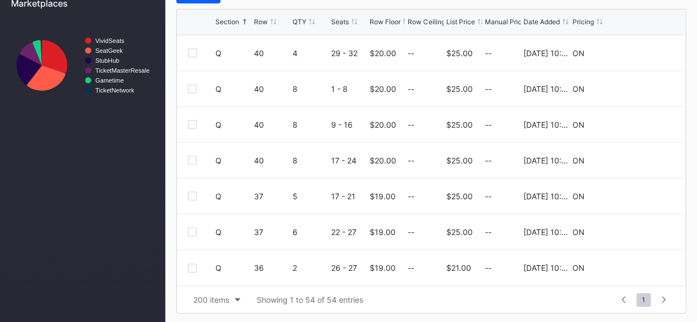
click at [663, 299] on icon at bounding box center [664, 299] width 4 height 7
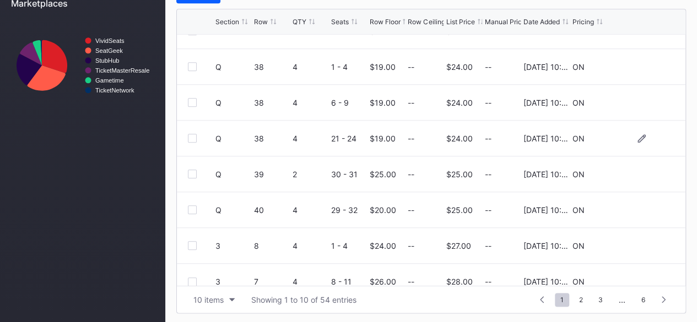
scroll to position [107, 0]
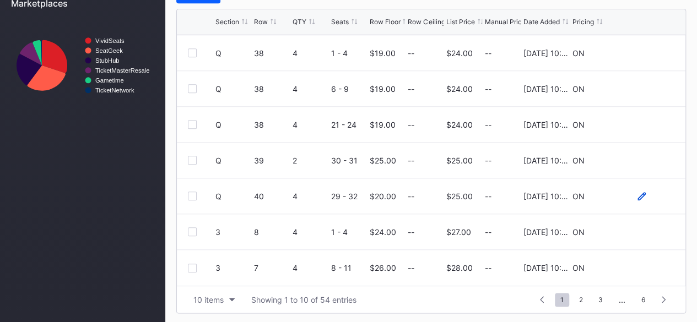
click at [637, 193] on icon at bounding box center [641, 196] width 8 height 8
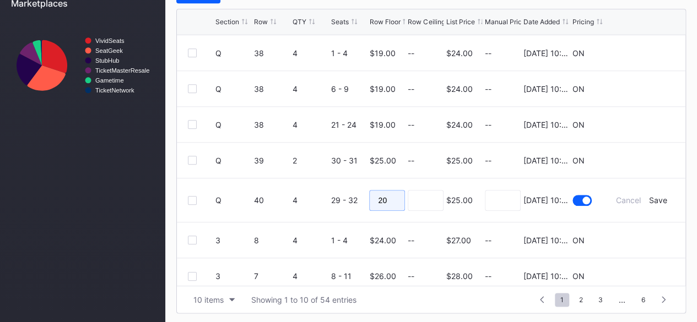
click at [392, 197] on input "20" at bounding box center [387, 200] width 36 height 21
type input "2"
type input "18"
click at [652, 197] on div "Save" at bounding box center [658, 200] width 18 height 9
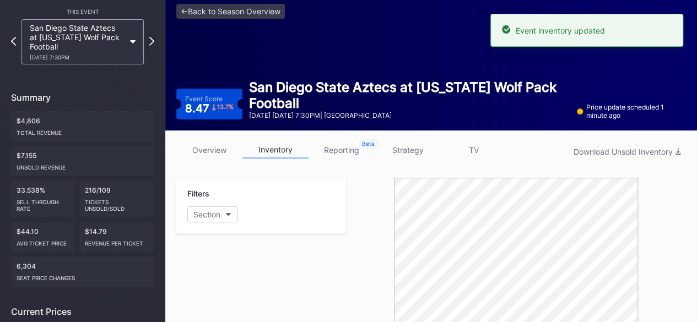
scroll to position [0, 0]
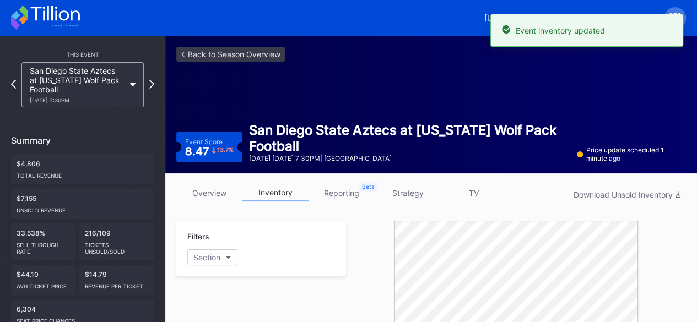
click at [54, 15] on icon at bounding box center [45, 18] width 69 height 24
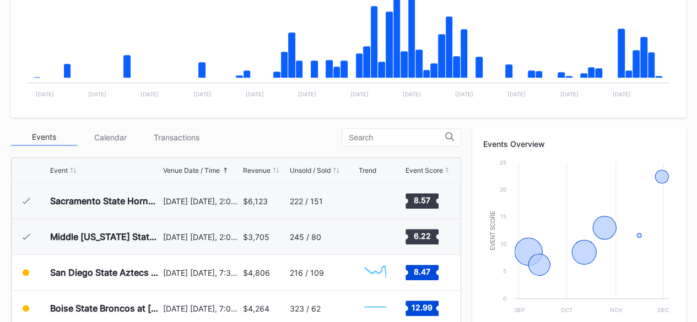
scroll to position [273, 0]
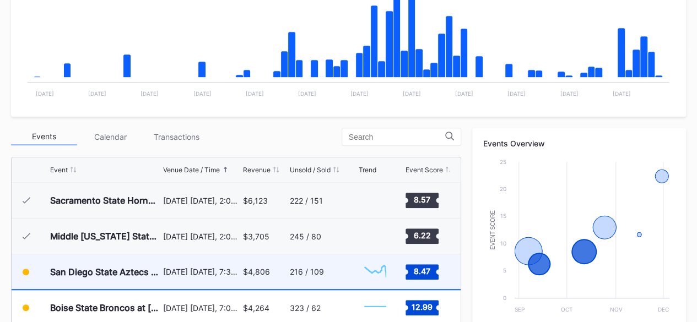
click at [101, 267] on div "San Diego State Aztecs at [US_STATE] Wolf Pack Football" at bounding box center [105, 272] width 110 height 11
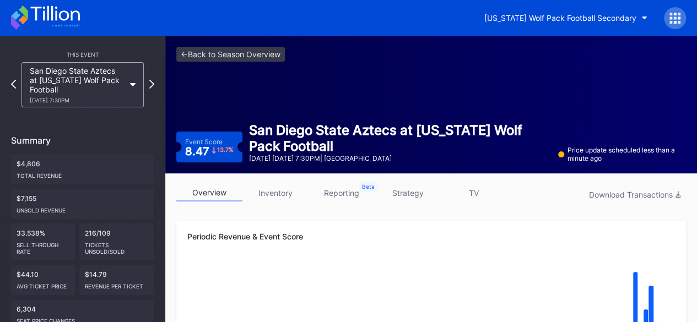
click at [268, 194] on link "inventory" at bounding box center [275, 193] width 66 height 17
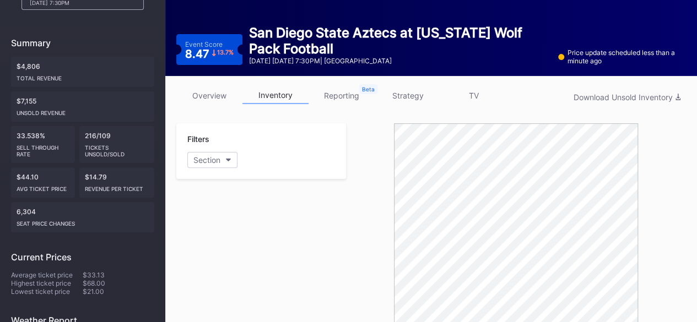
scroll to position [98, 0]
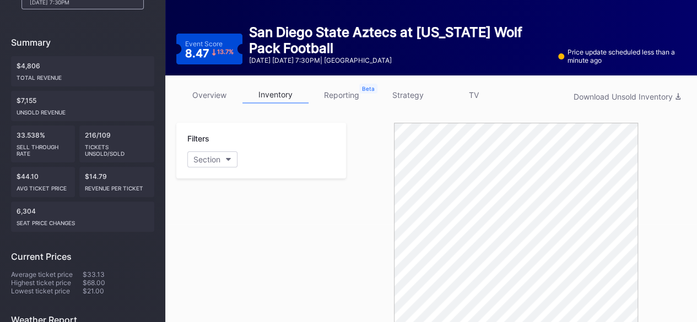
click at [209, 97] on link "overview" at bounding box center [209, 94] width 66 height 17
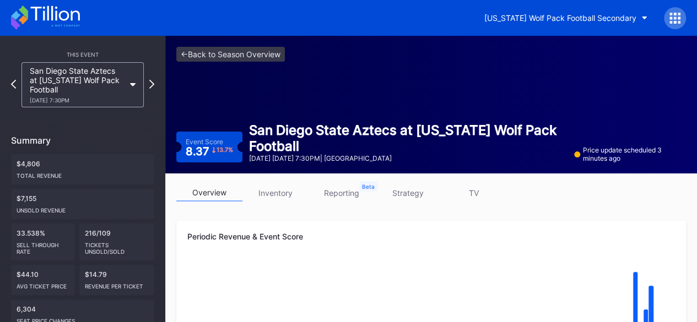
click at [65, 14] on icon at bounding box center [45, 18] width 69 height 24
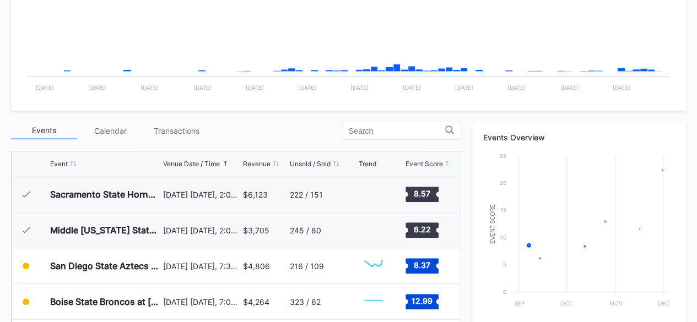
scroll to position [280, 0]
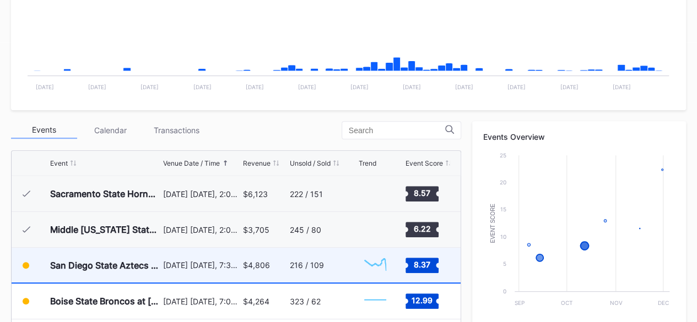
click at [119, 261] on div "San Diego State Aztecs at [US_STATE] Wolf Pack Football" at bounding box center [105, 265] width 110 height 11
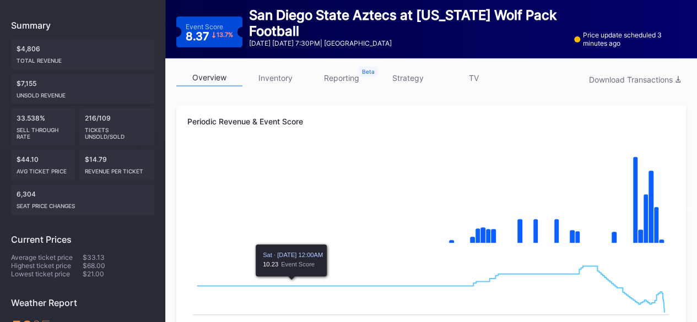
scroll to position [116, 0]
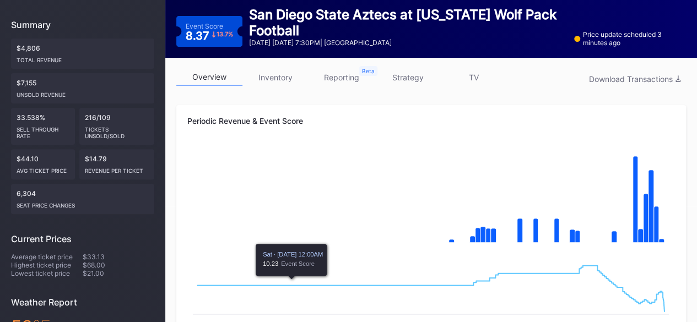
click at [279, 71] on link "inventory" at bounding box center [275, 77] width 66 height 17
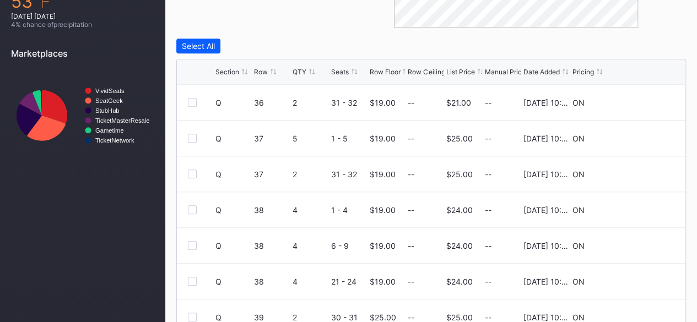
scroll to position [442, 0]
click at [460, 72] on div "List Price" at bounding box center [460, 71] width 29 height 8
click at [637, 174] on icon at bounding box center [641, 174] width 8 height 8
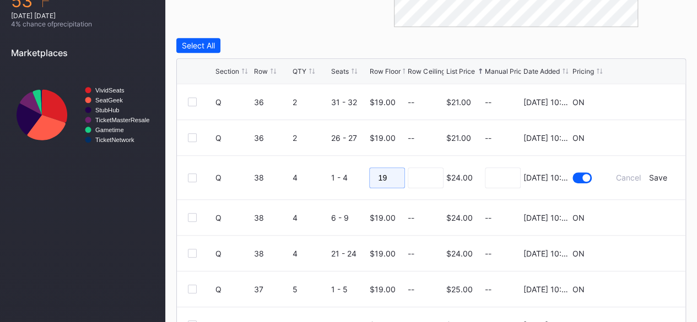
click at [392, 178] on input "19" at bounding box center [387, 177] width 36 height 21
type input "18"
click at [652, 176] on div "Save" at bounding box center [658, 177] width 18 height 9
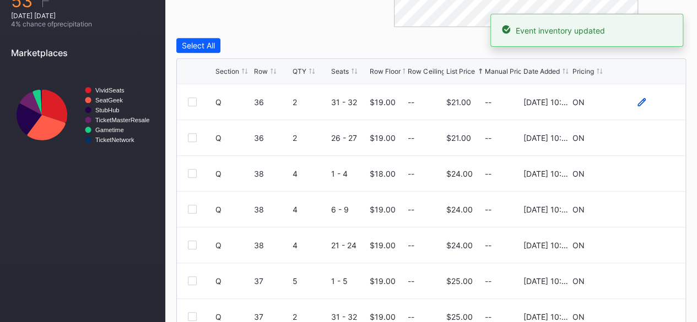
click at [637, 100] on icon at bounding box center [641, 102] width 8 height 8
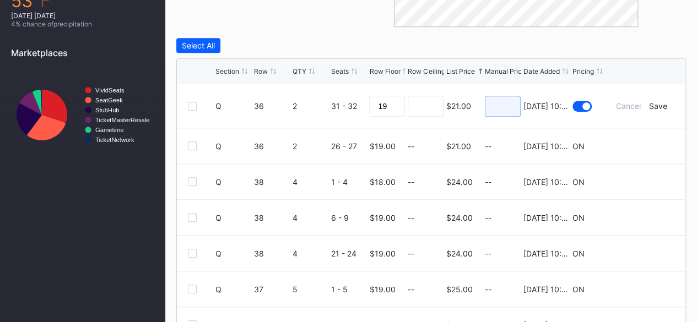
click at [492, 109] on input at bounding box center [503, 106] width 36 height 21
type input "20"
click at [652, 99] on form "Q 36 2 31 - 32 19 $21.00 20 8/20/2025 10:19AM Cancel Save" at bounding box center [444, 106] width 459 height 44
click at [652, 110] on form "Q 36 2 31 - 32 19 $21.00 20 8/20/2025 10:19AM Cancel Save" at bounding box center [444, 106] width 459 height 44
click at [651, 106] on div "Save" at bounding box center [658, 105] width 18 height 9
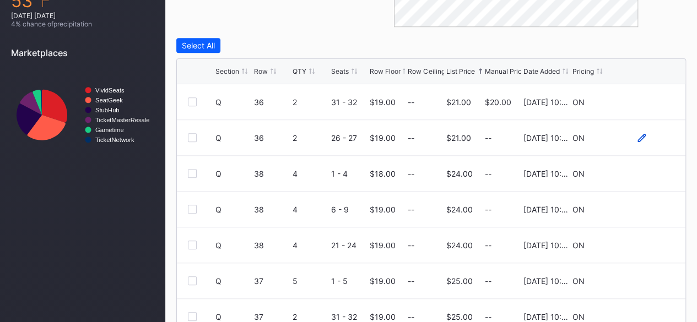
click at [637, 137] on icon at bounding box center [641, 137] width 8 height 8
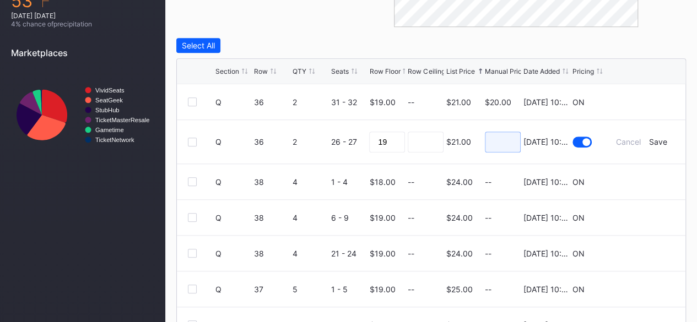
click at [499, 145] on input at bounding box center [503, 142] width 36 height 21
type input "20"
click at [654, 139] on div "Save" at bounding box center [658, 141] width 18 height 9
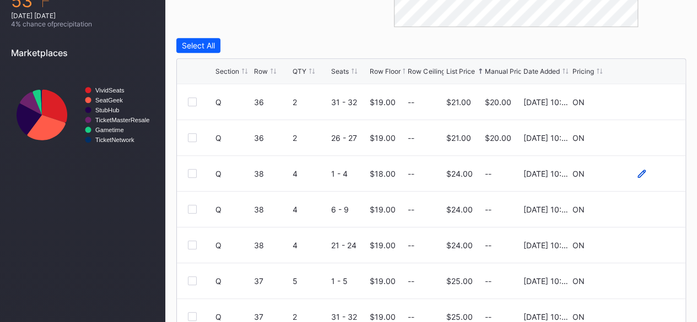
click at [637, 170] on icon at bounding box center [641, 174] width 8 height 8
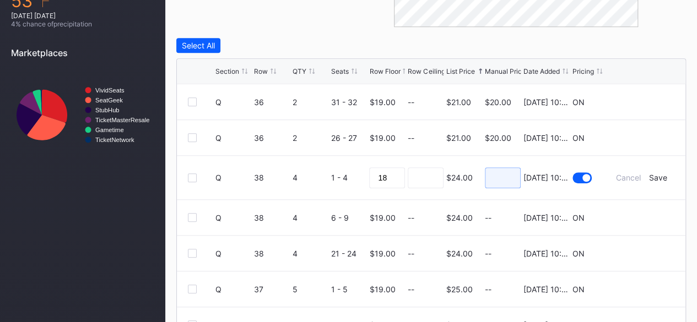
click at [488, 181] on input at bounding box center [503, 177] width 36 height 21
type input "20"
click at [654, 175] on div "Save" at bounding box center [658, 177] width 18 height 9
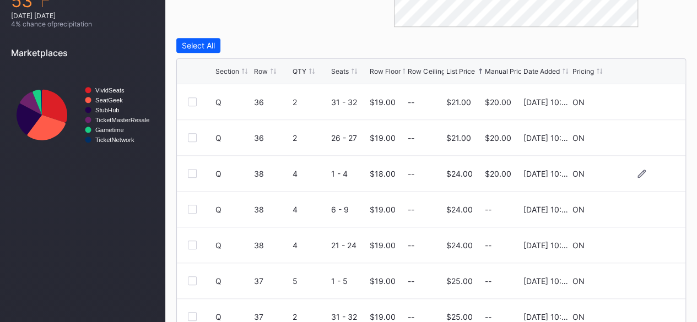
scroll to position [0, 0]
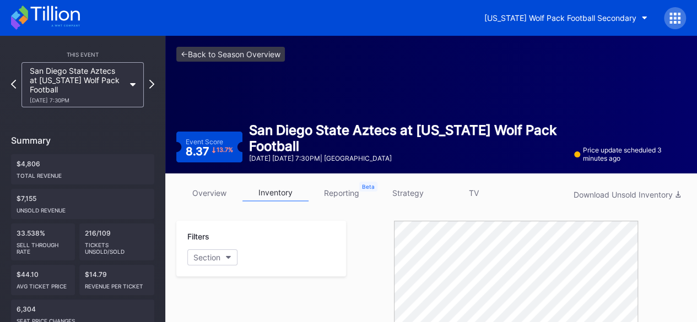
click at [63, 21] on icon at bounding box center [45, 18] width 69 height 24
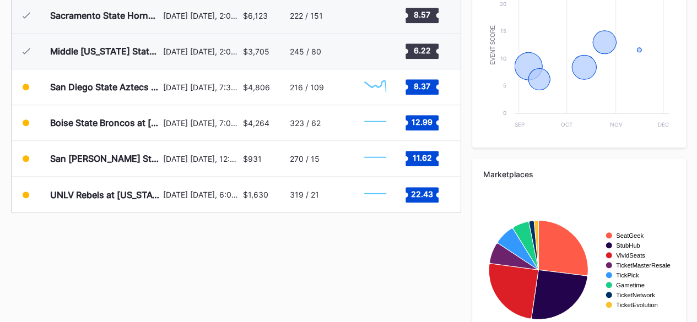
scroll to position [465, 0]
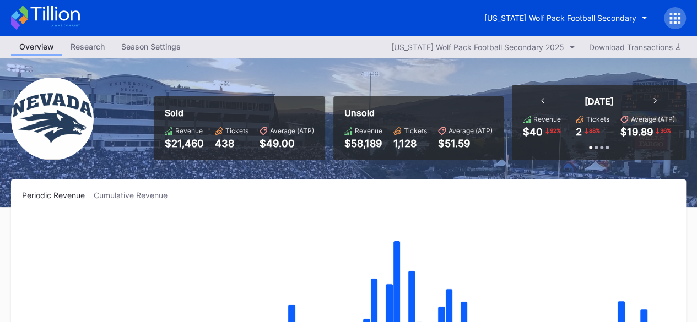
click at [63, 12] on icon at bounding box center [54, 13] width 49 height 15
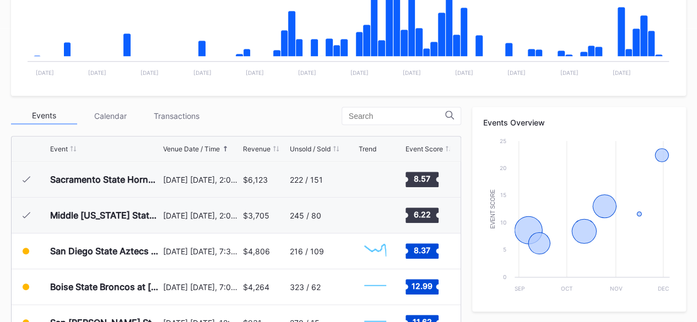
scroll to position [364, 0]
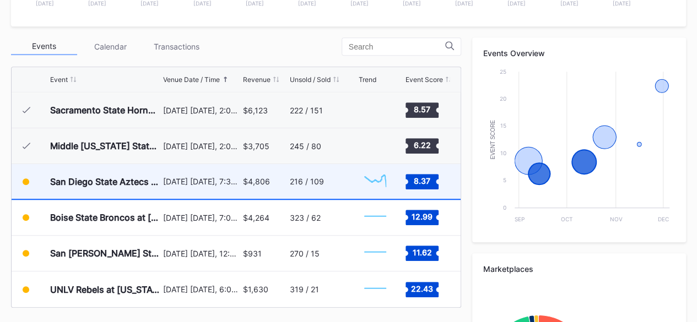
click at [89, 165] on div "San Diego State Aztecs at [US_STATE] Wolf Pack Football" at bounding box center [105, 181] width 110 height 35
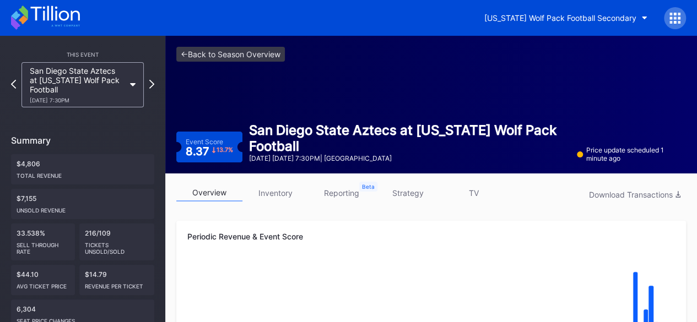
click at [280, 191] on link "inventory" at bounding box center [275, 193] width 66 height 17
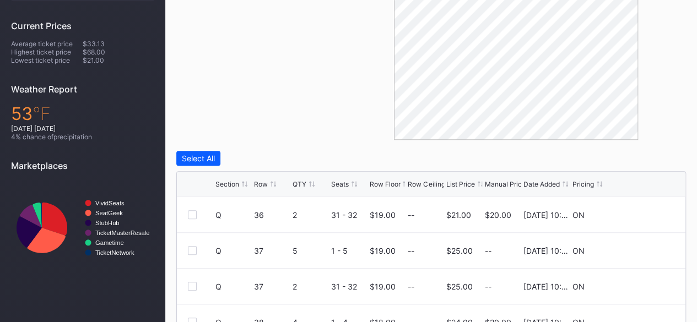
scroll to position [491, 0]
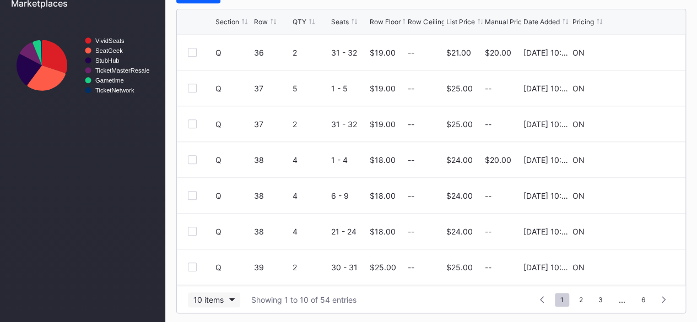
click at [235, 296] on button "10 items" at bounding box center [214, 299] width 52 height 15
click at [230, 250] on div "100 items" at bounding box center [213, 250] width 35 height 9
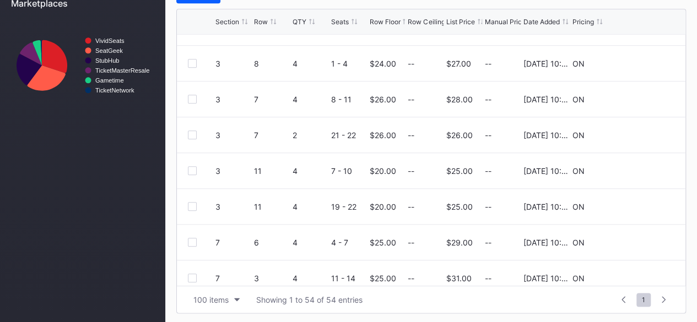
scroll to position [0, 0]
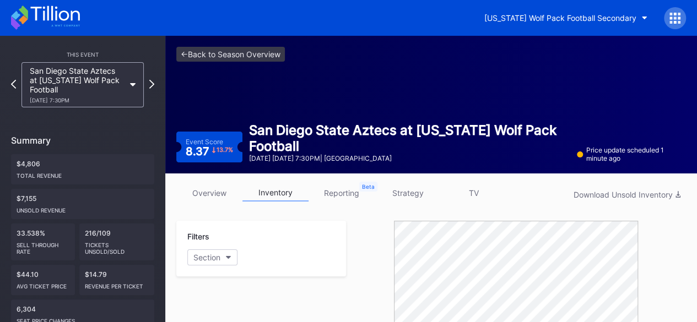
click at [65, 18] on icon at bounding box center [45, 18] width 69 height 24
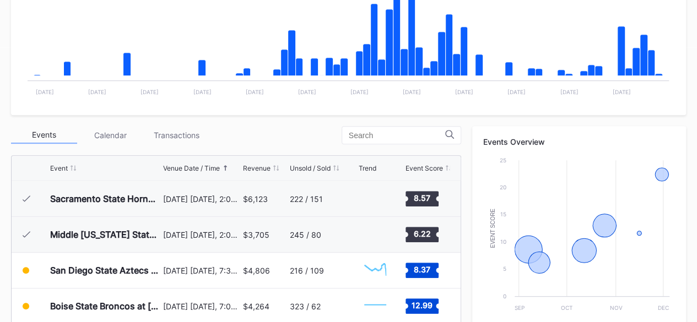
scroll to position [321, 0]
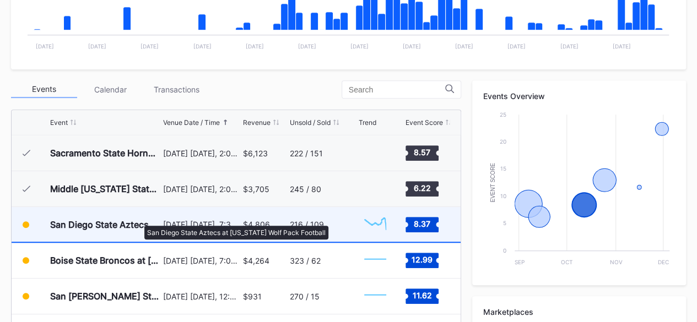
click at [139, 220] on div "San Diego State Aztecs at [US_STATE] Wolf Pack Football" at bounding box center [105, 224] width 110 height 11
